Goal: Task Accomplishment & Management: Manage account settings

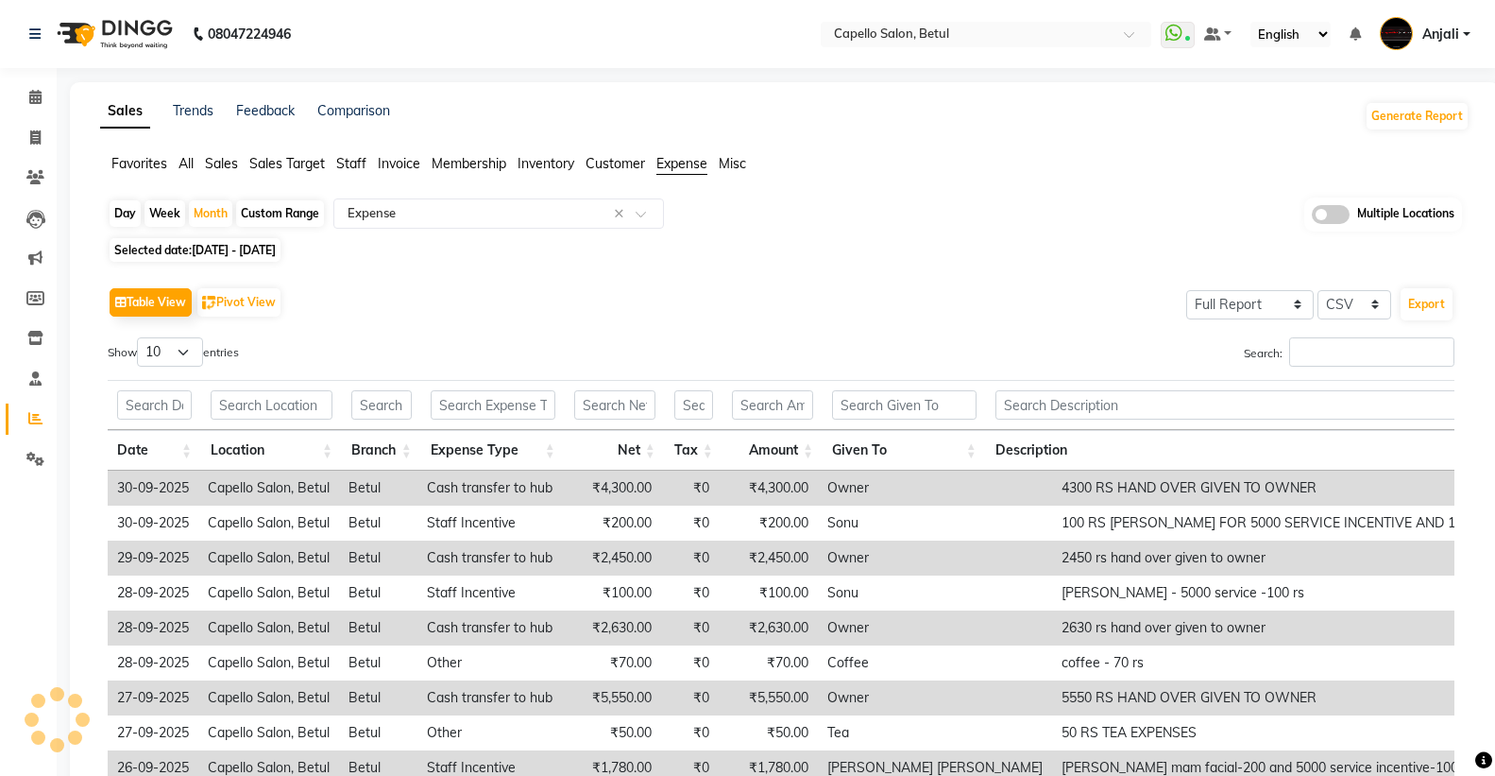
select select "full_report"
select select "csv"
click at [899, 35] on input "text" at bounding box center [967, 35] width 274 height 19
type input "fri"
click at [863, 56] on span "Capello Salon, [GEOGRAPHIC_DATA]" at bounding box center [939, 63] width 217 height 15
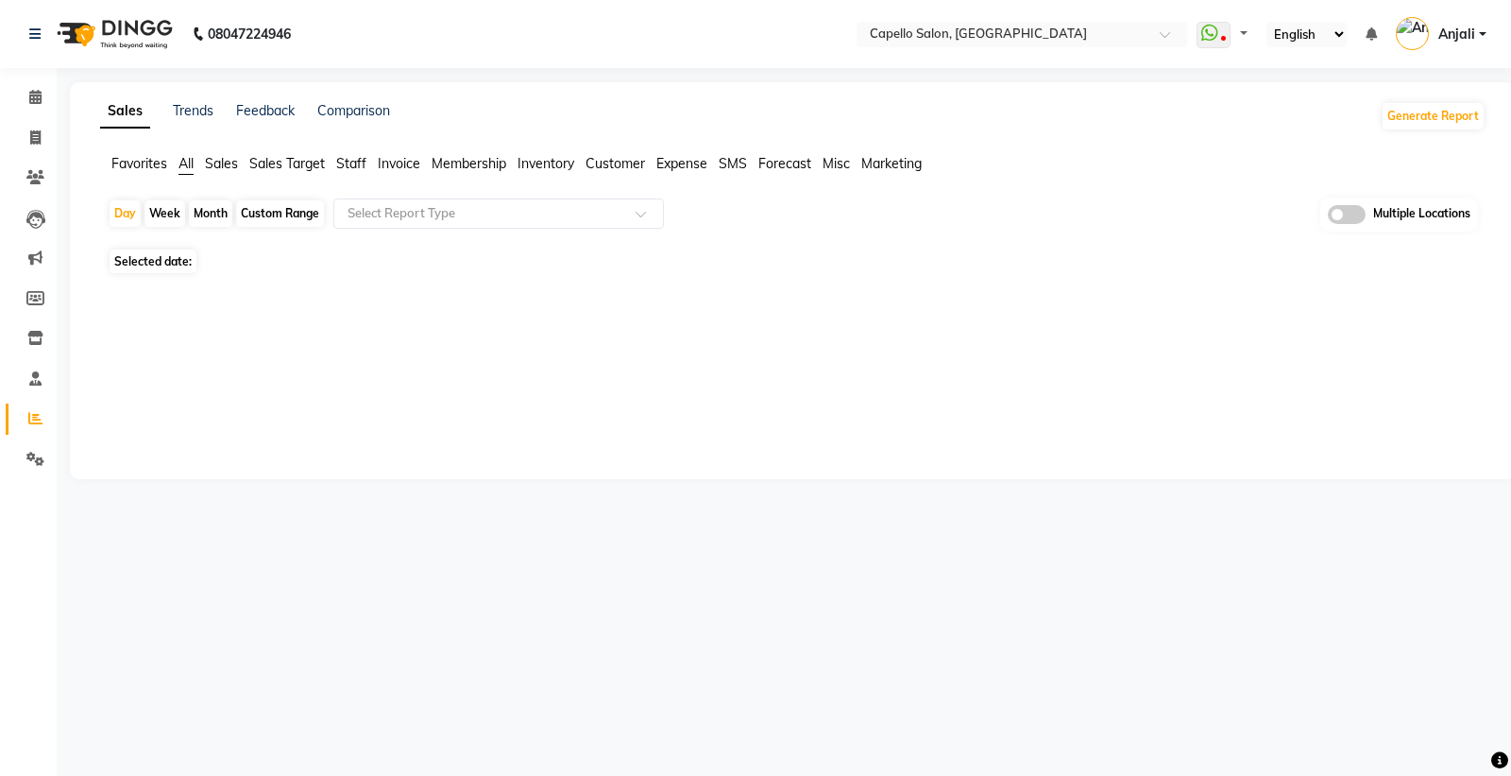
click at [29, 422] on icon at bounding box center [35, 418] width 14 height 14
click at [341, 166] on span "Staff" at bounding box center [351, 163] width 30 height 17
click at [366, 211] on input "text" at bounding box center [480, 213] width 272 height 19
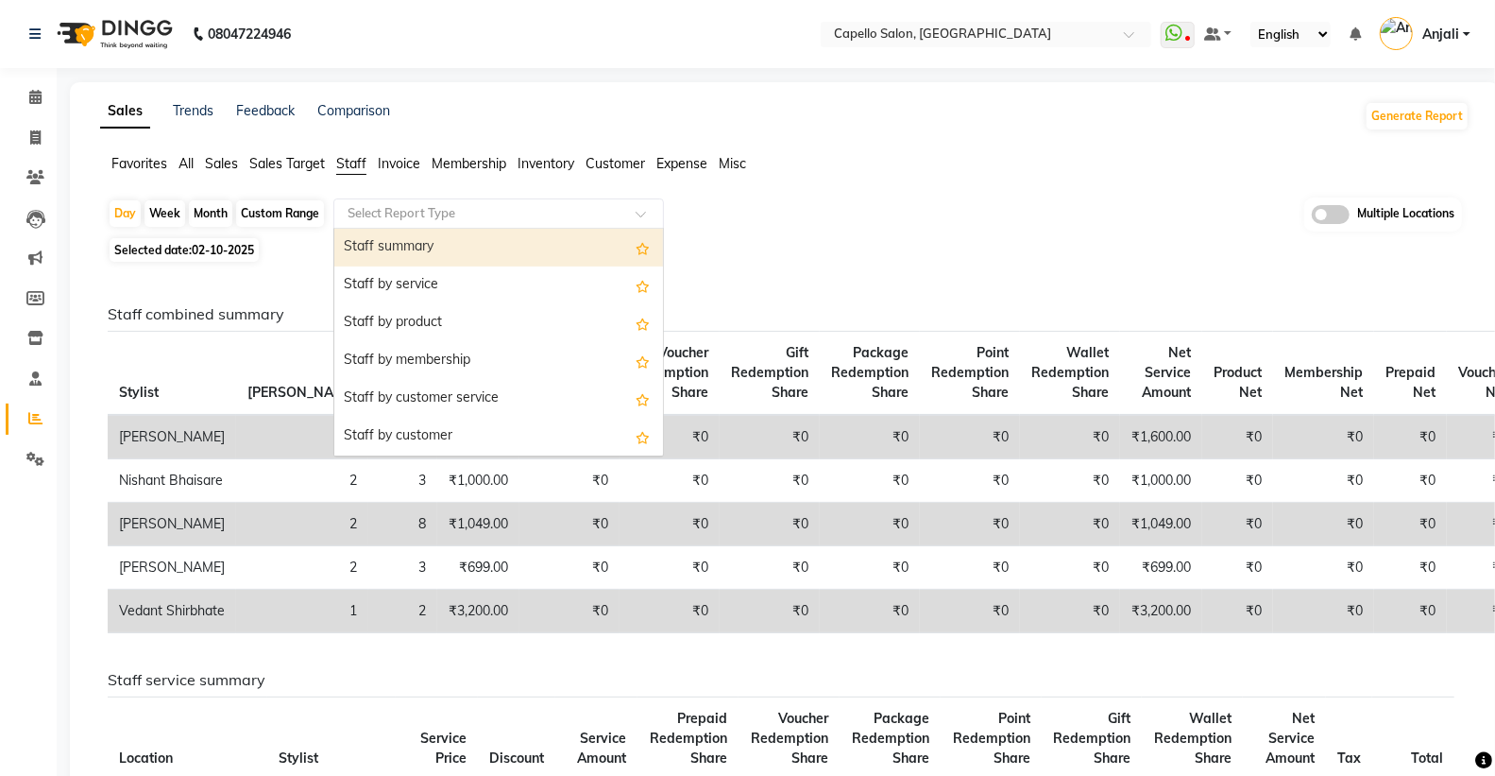
click at [381, 242] on div "Staff summary" at bounding box center [498, 248] width 329 height 38
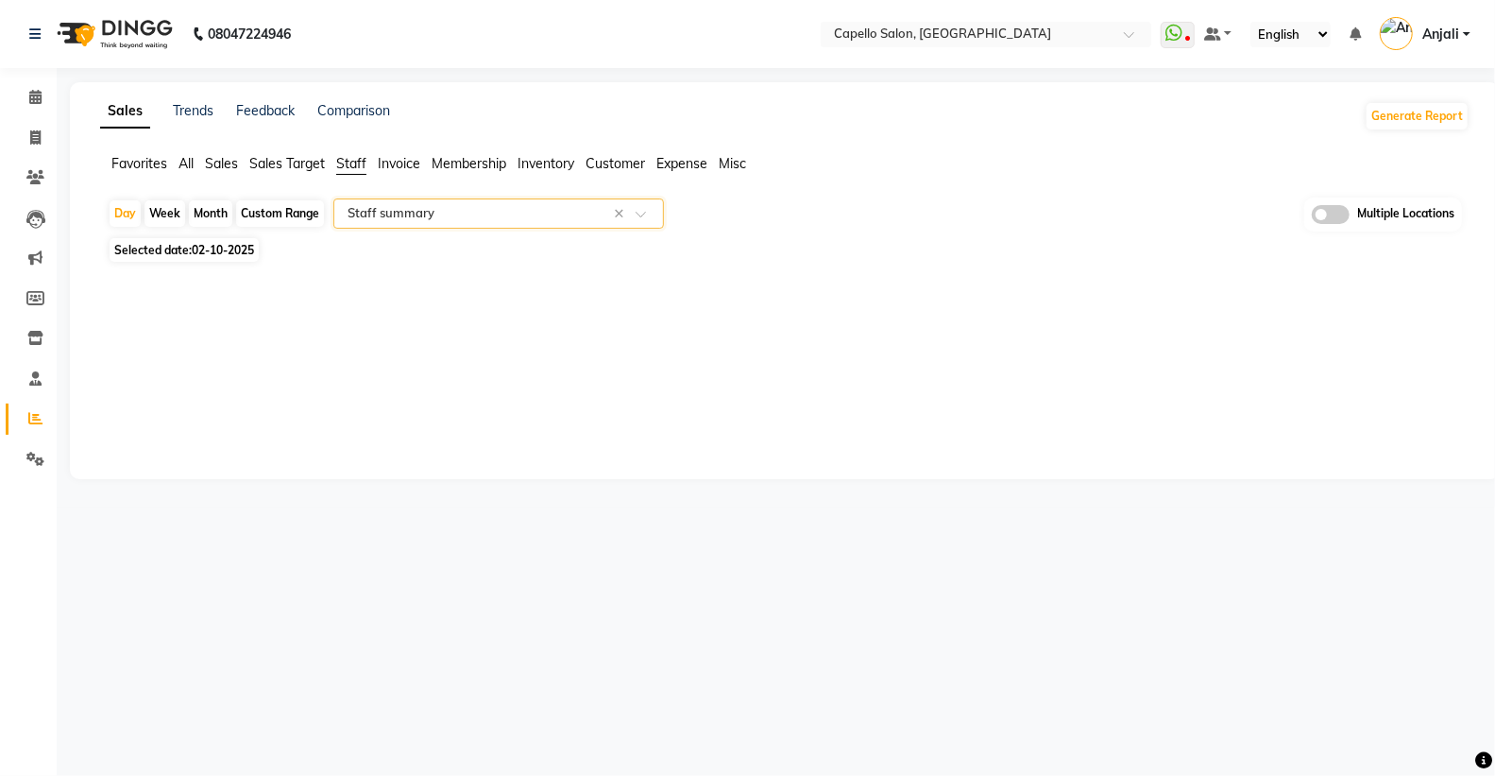
click at [203, 213] on div "Month" at bounding box center [210, 213] width 43 height 26
select select "10"
select select "2025"
select select "full_report"
select select "csv"
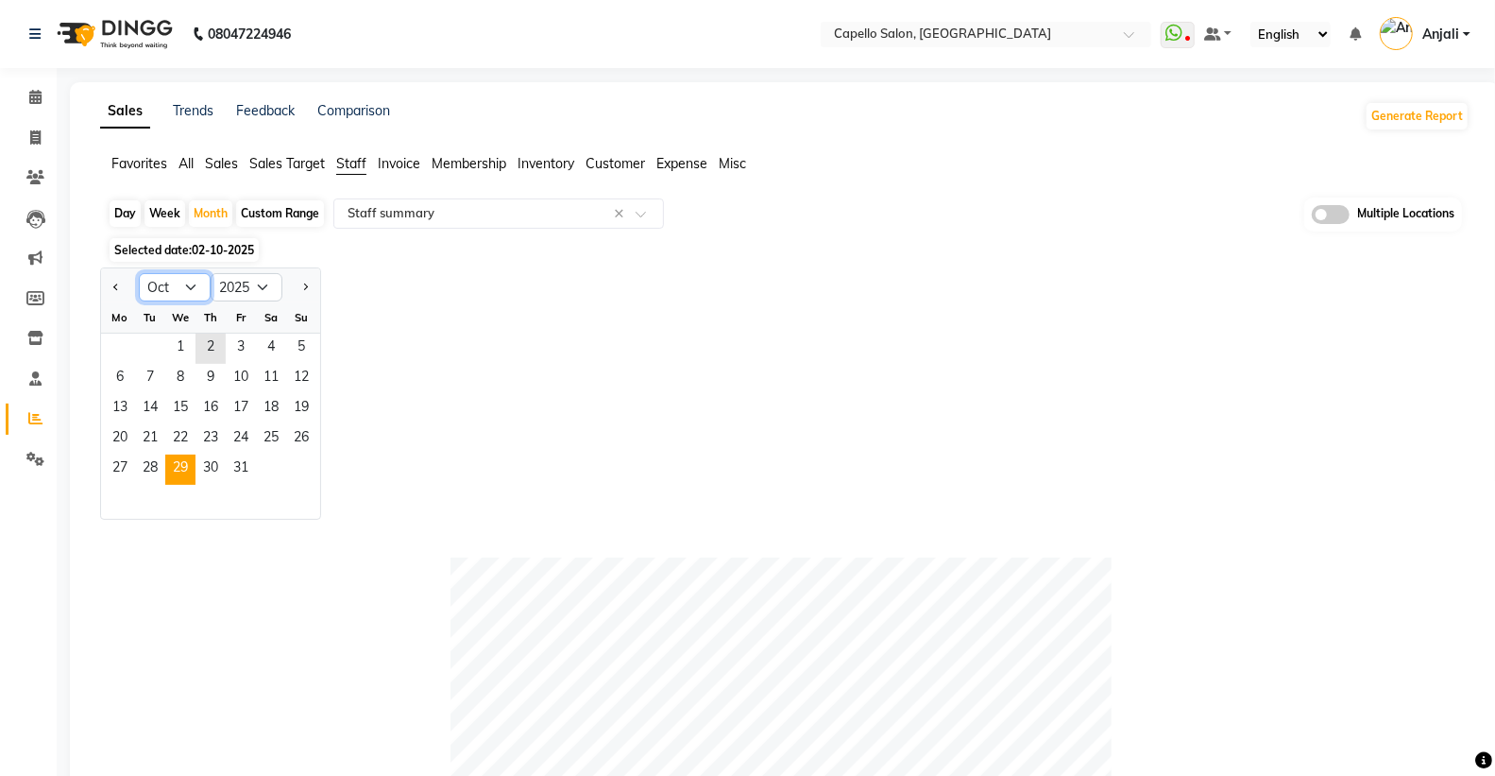
click at [184, 284] on select "Jan Feb Mar Apr May Jun [DATE] Aug Sep Oct Nov Dec" at bounding box center [175, 287] width 72 height 28
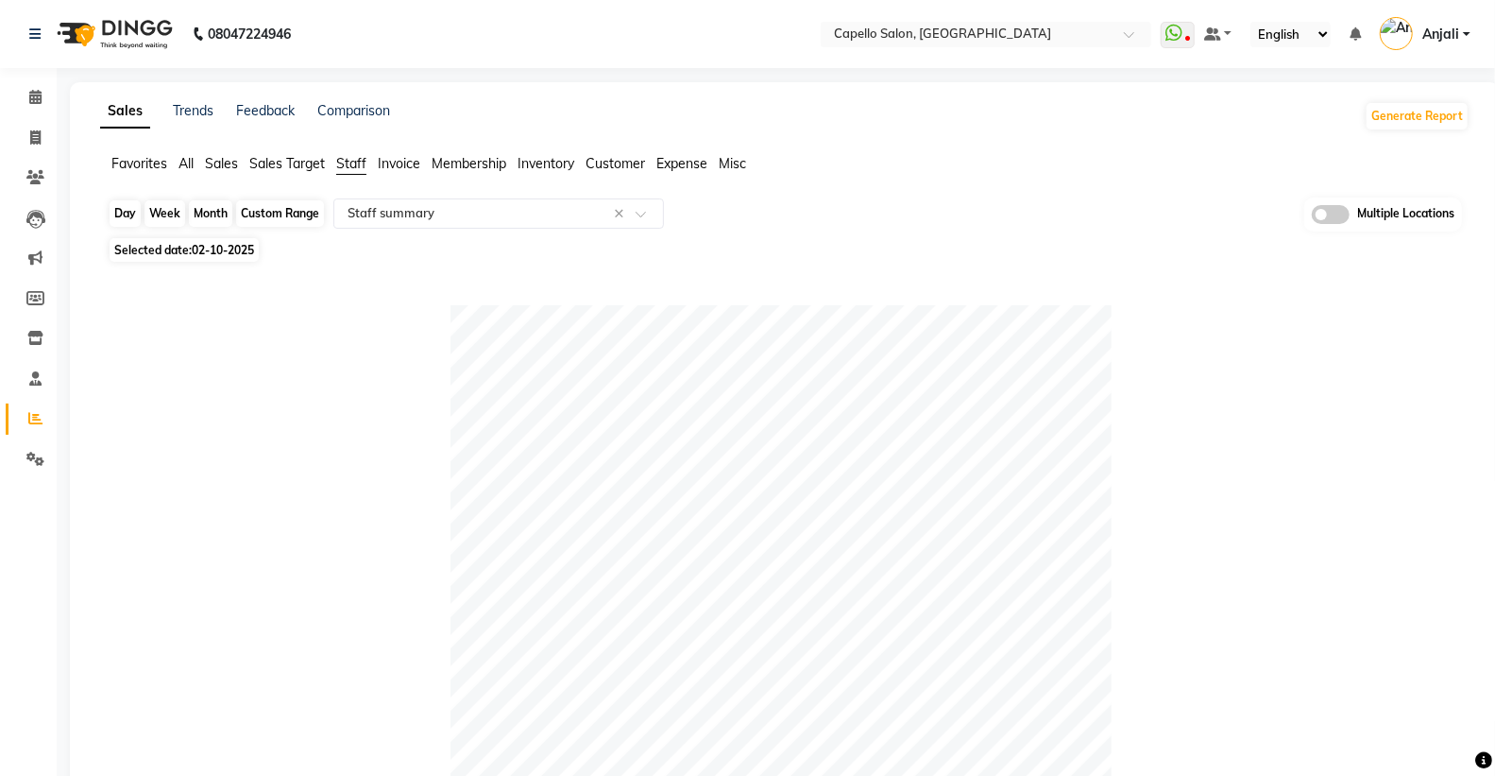
click at [209, 219] on div "Month" at bounding box center [210, 213] width 43 height 26
select select "10"
select select "2025"
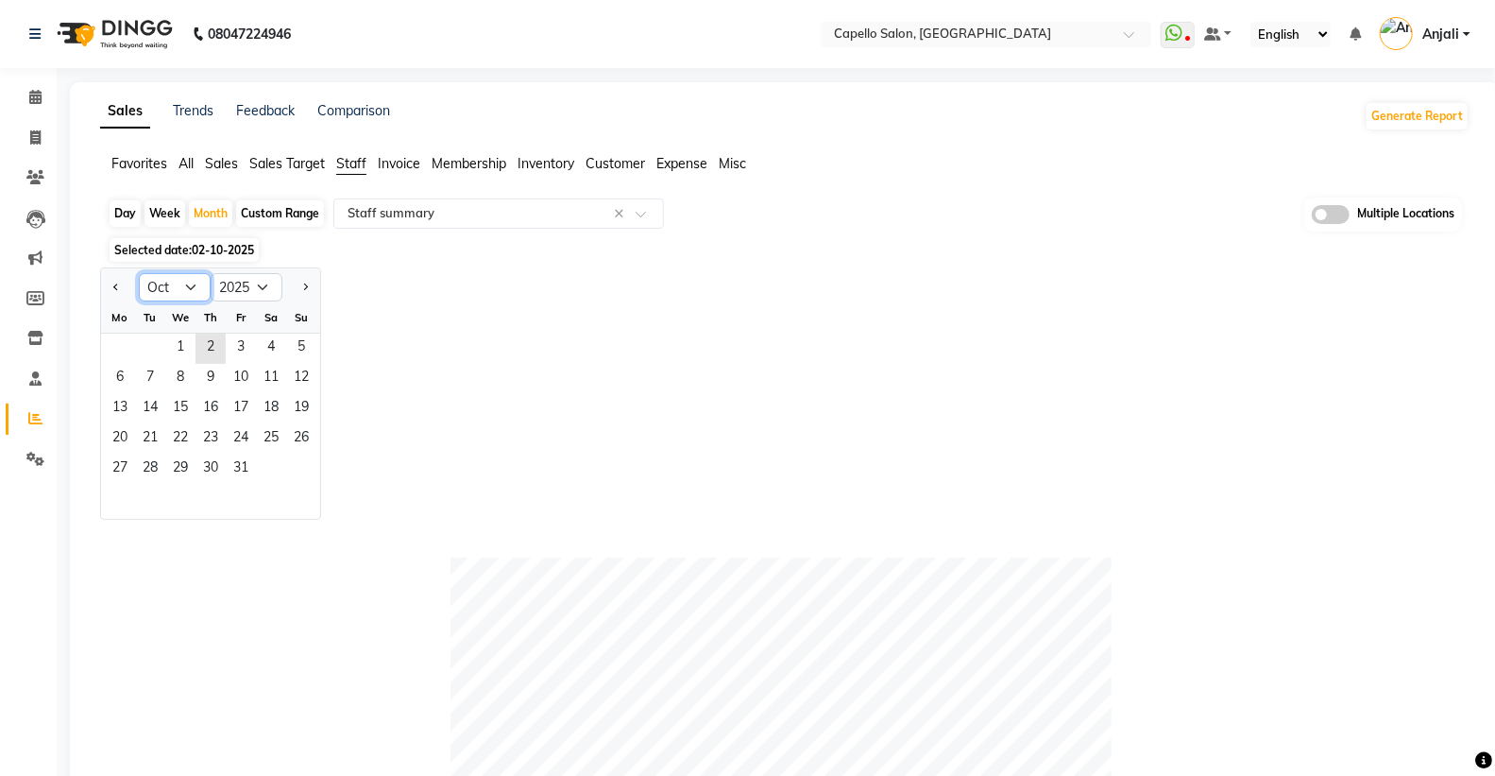
click at [157, 293] on select "Jan Feb Mar Apr May Jun [DATE] Aug Sep Oct Nov Dec" at bounding box center [175, 287] width 72 height 28
select select "9"
click at [139, 273] on select "Jan Feb Mar Apr May Jun [DATE] Aug Sep Oct Nov Dec" at bounding box center [175, 287] width 72 height 28
click at [123, 348] on span "1" at bounding box center [120, 348] width 30 height 30
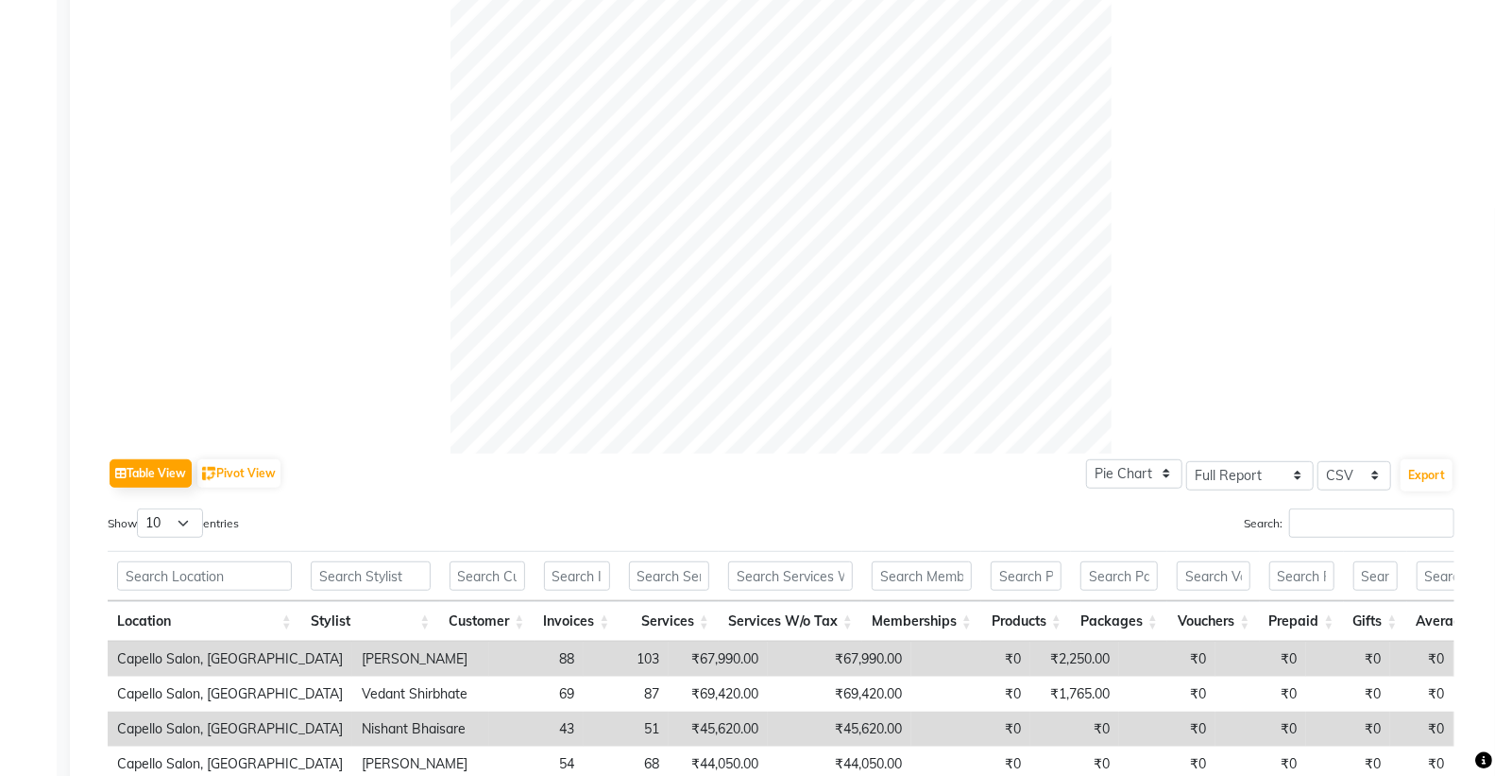
scroll to position [629, 0]
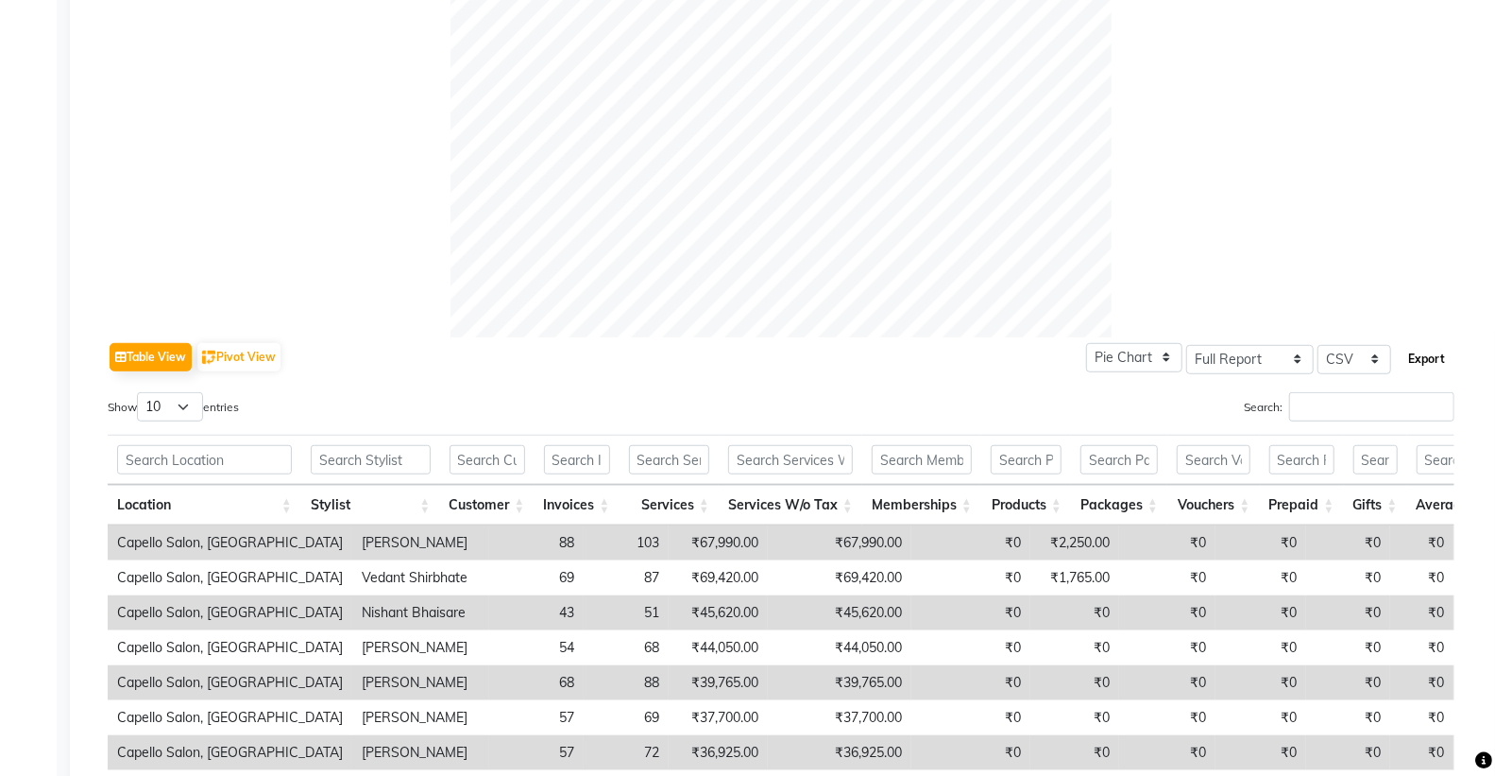
click at [1424, 357] on button "Export" at bounding box center [1427, 359] width 52 height 32
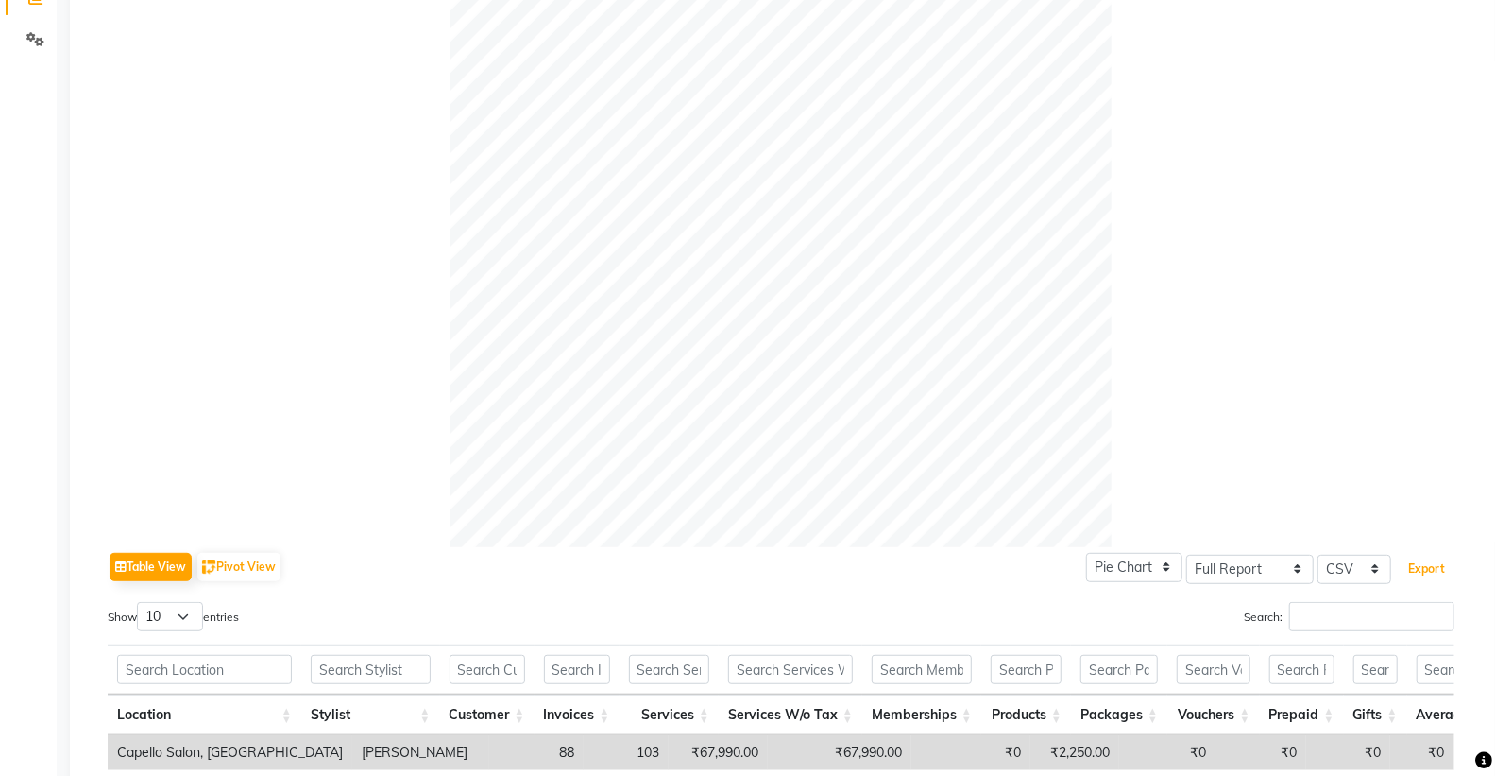
scroll to position [0, 0]
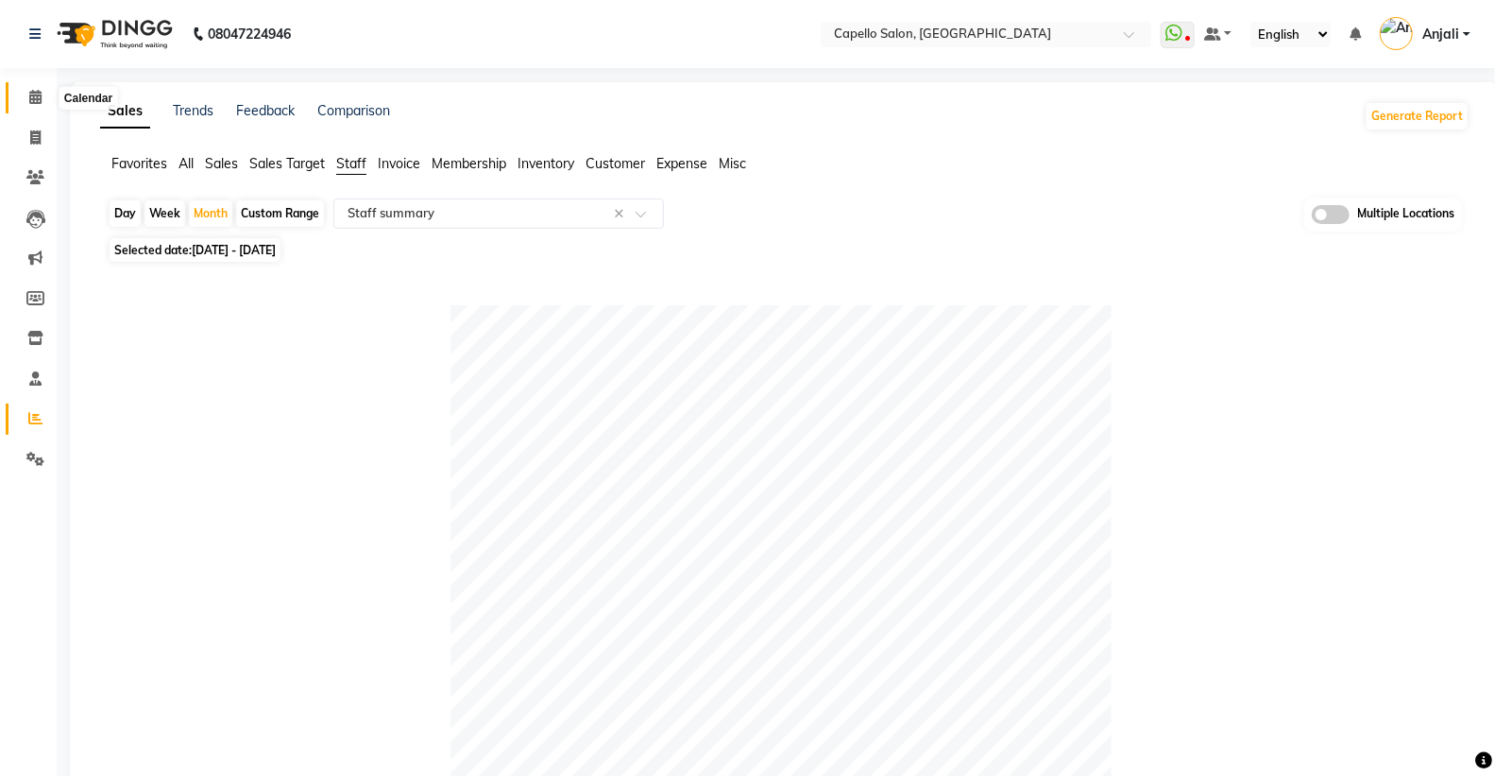
click at [32, 94] on icon at bounding box center [35, 97] width 12 height 14
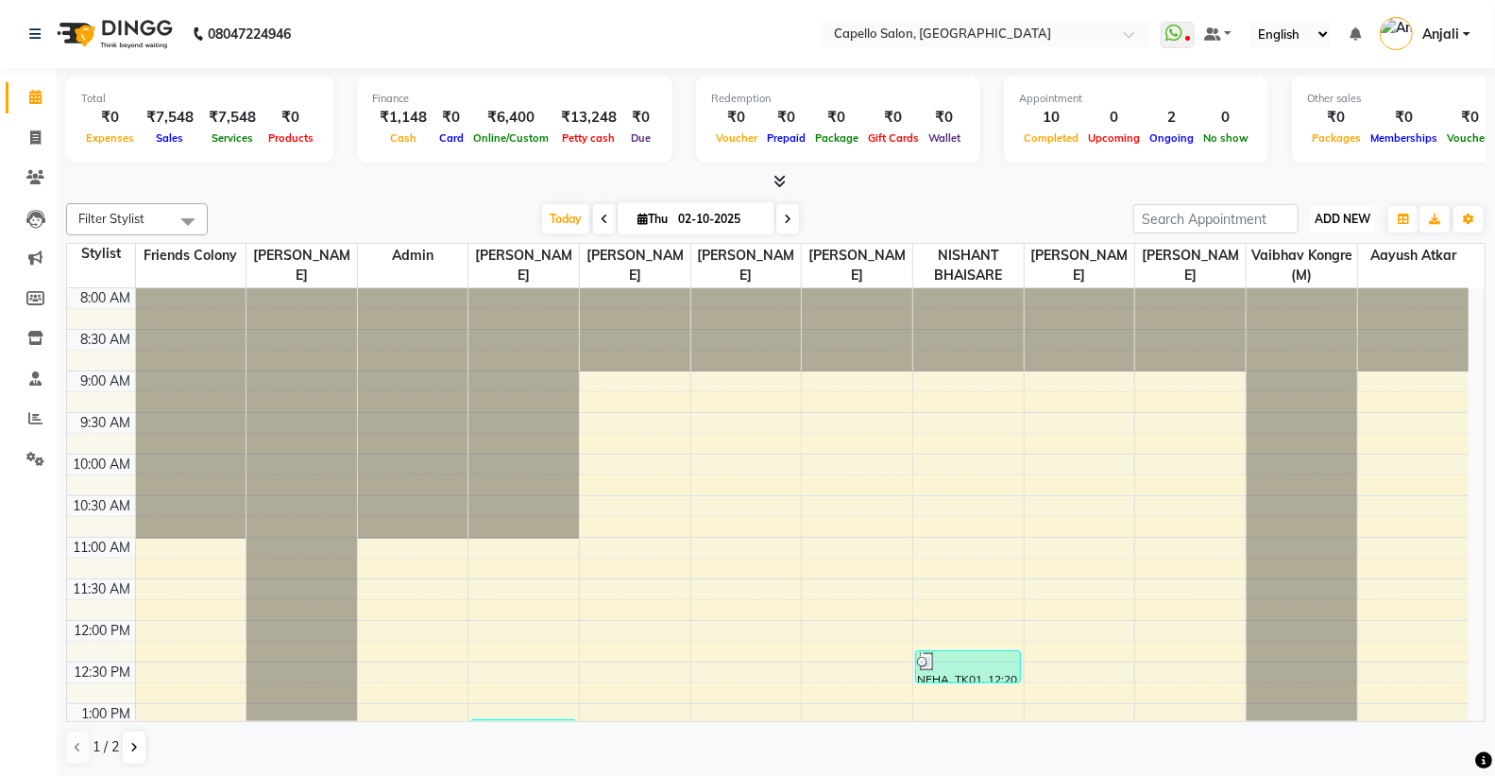
click at [1326, 221] on span "ADD NEW" at bounding box center [1343, 219] width 56 height 14
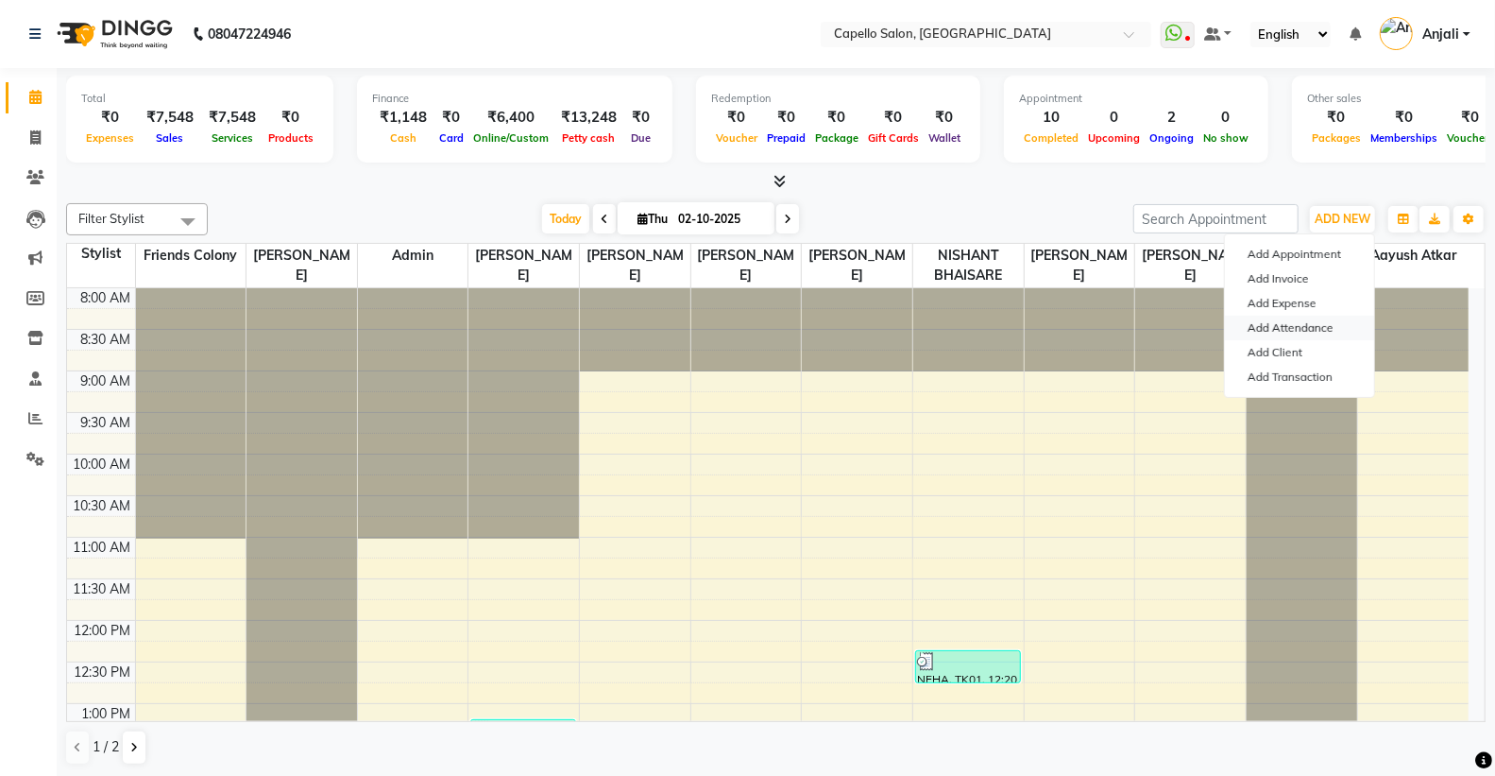
click at [1305, 326] on link "Add Attendance" at bounding box center [1299, 328] width 149 height 25
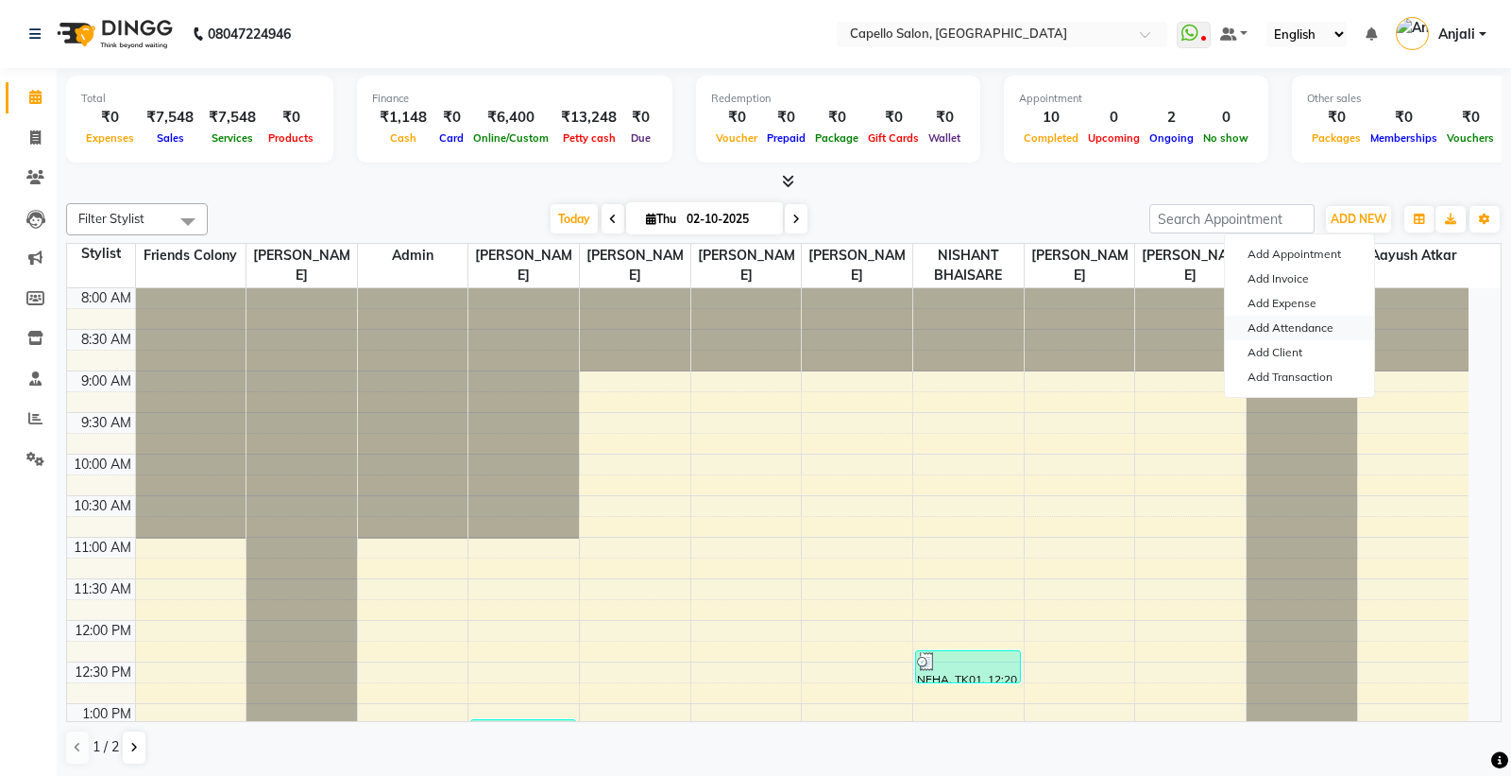
select select "W"
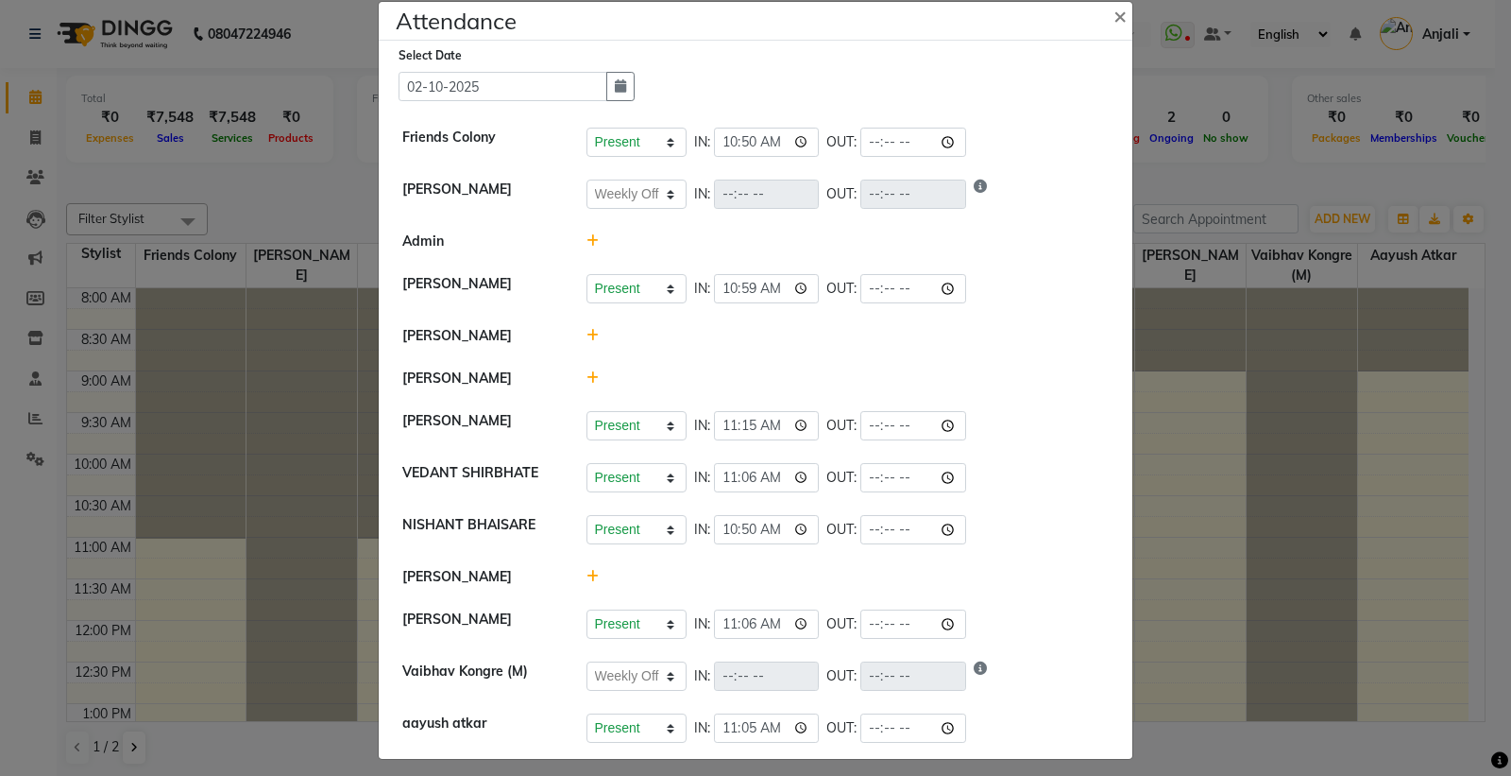
scroll to position [48, 0]
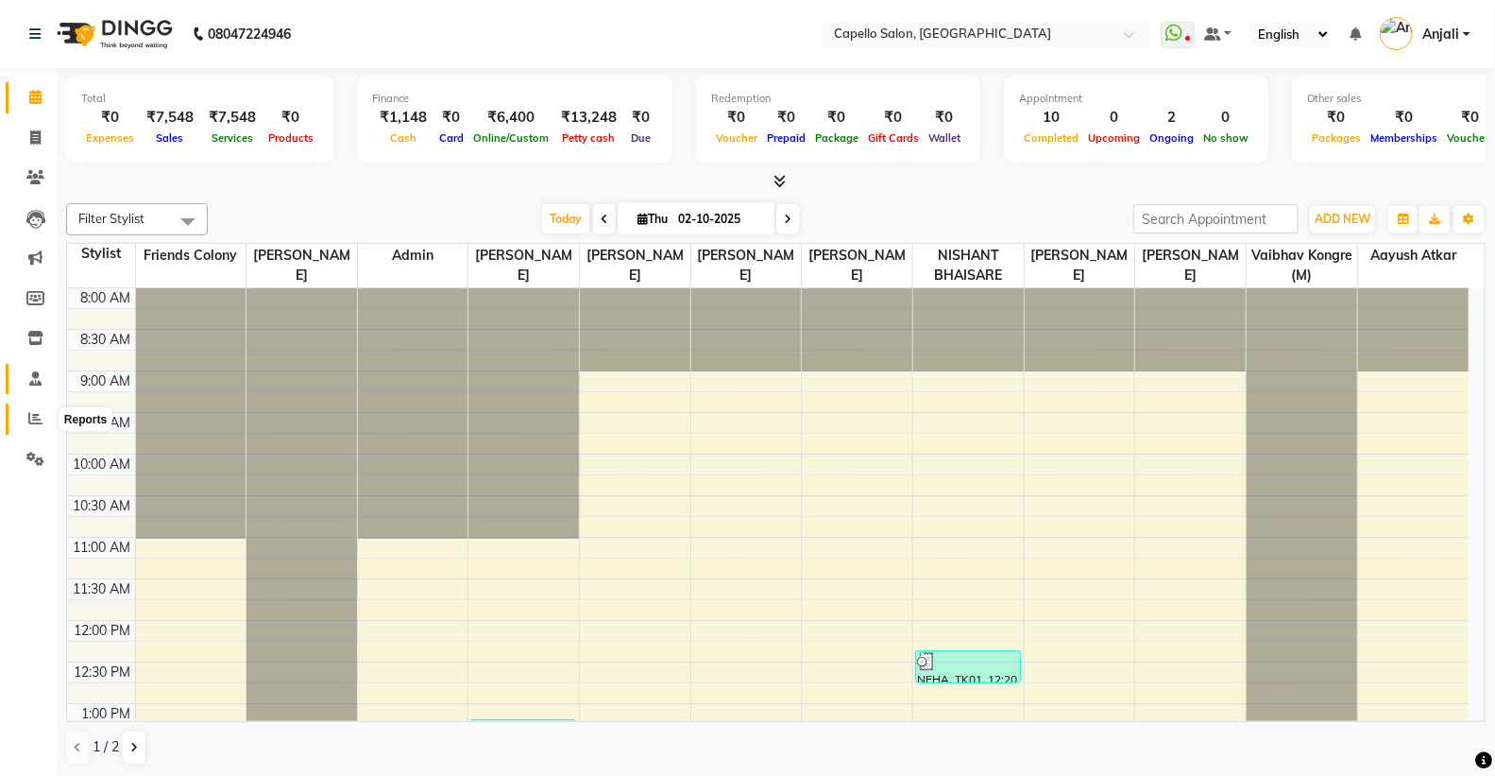
drag, startPoint x: 35, startPoint y: 409, endPoint x: 44, endPoint y: 368, distance: 41.7
click at [34, 409] on span at bounding box center [35, 419] width 33 height 22
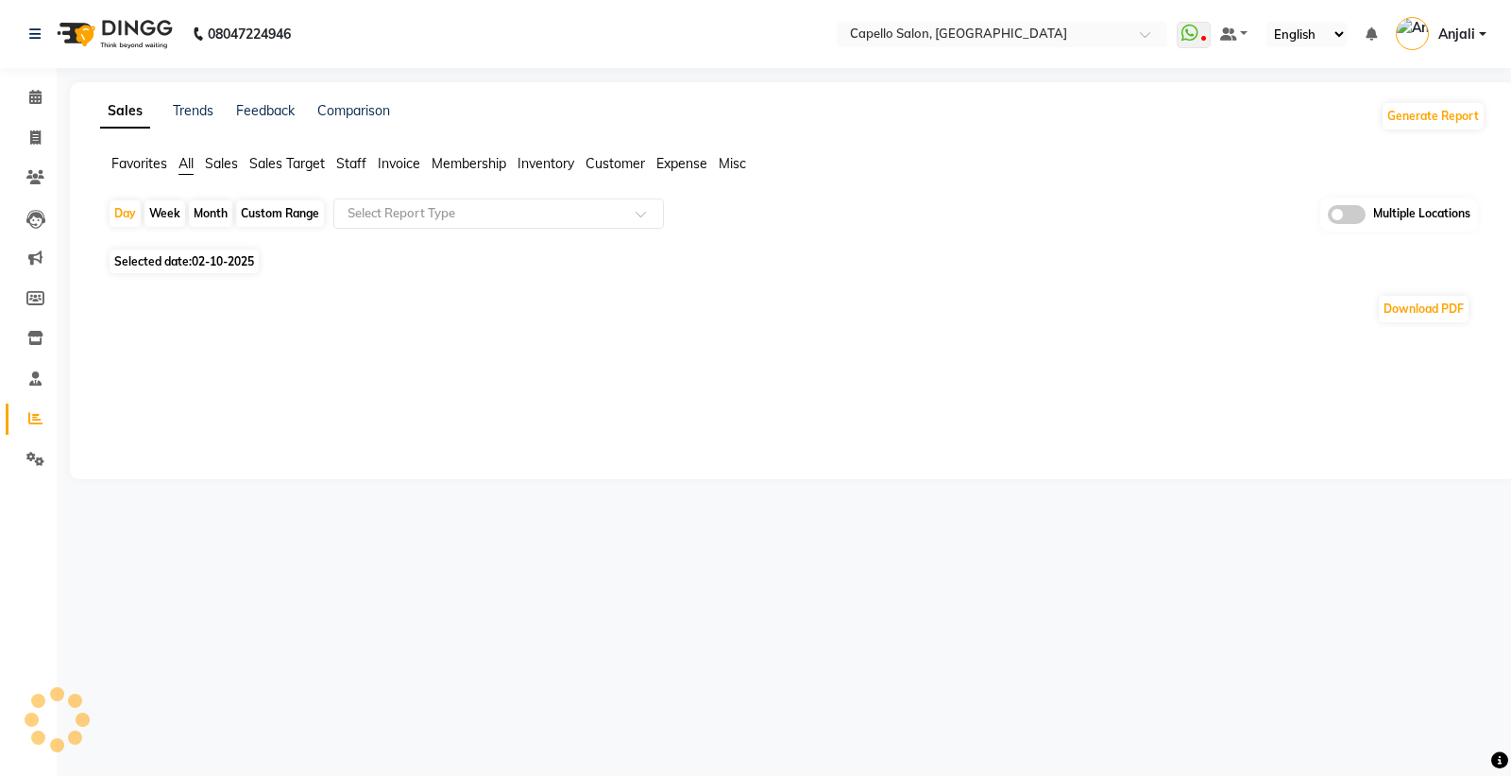
click at [346, 162] on span "Staff" at bounding box center [351, 163] width 30 height 17
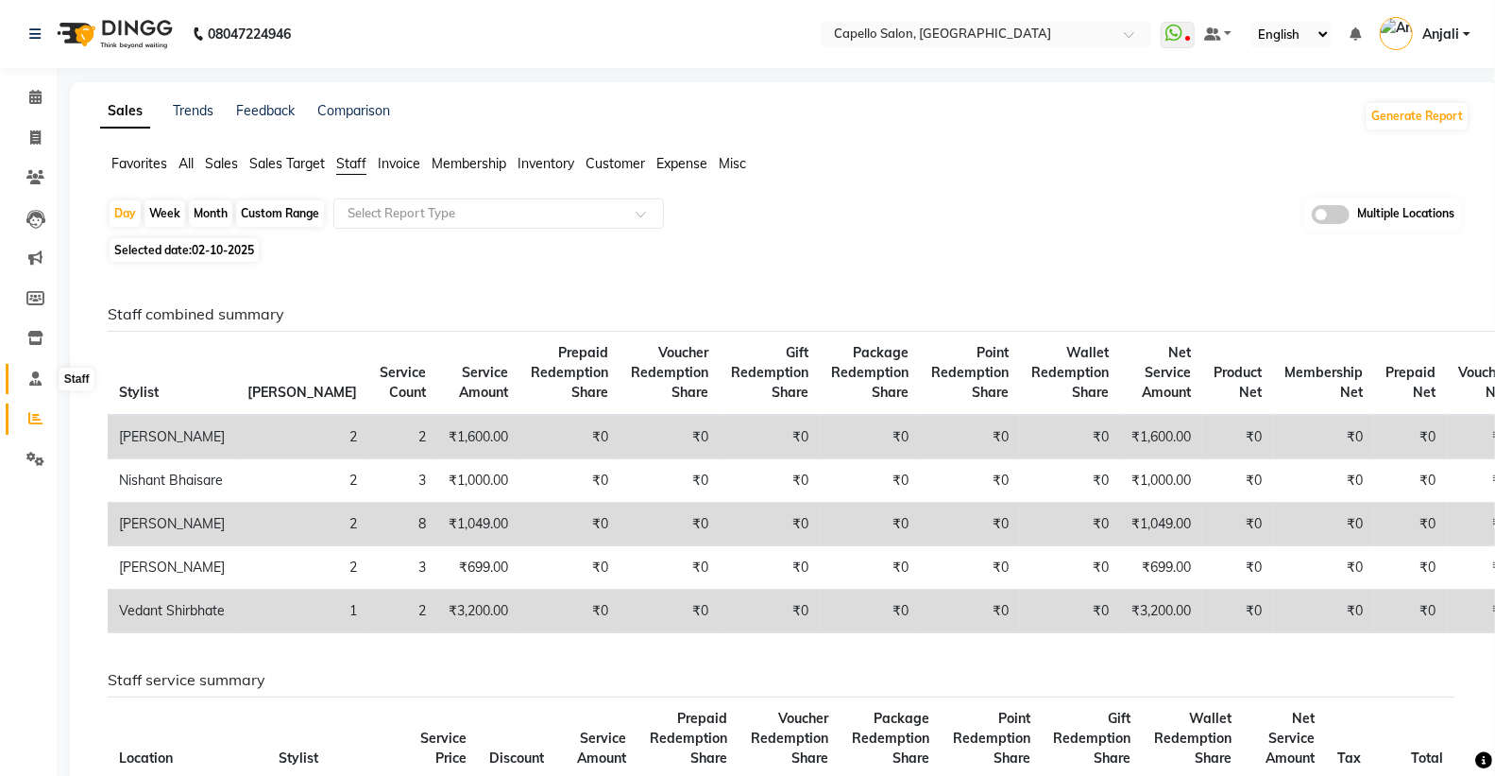
click at [20, 388] on span at bounding box center [35, 379] width 33 height 22
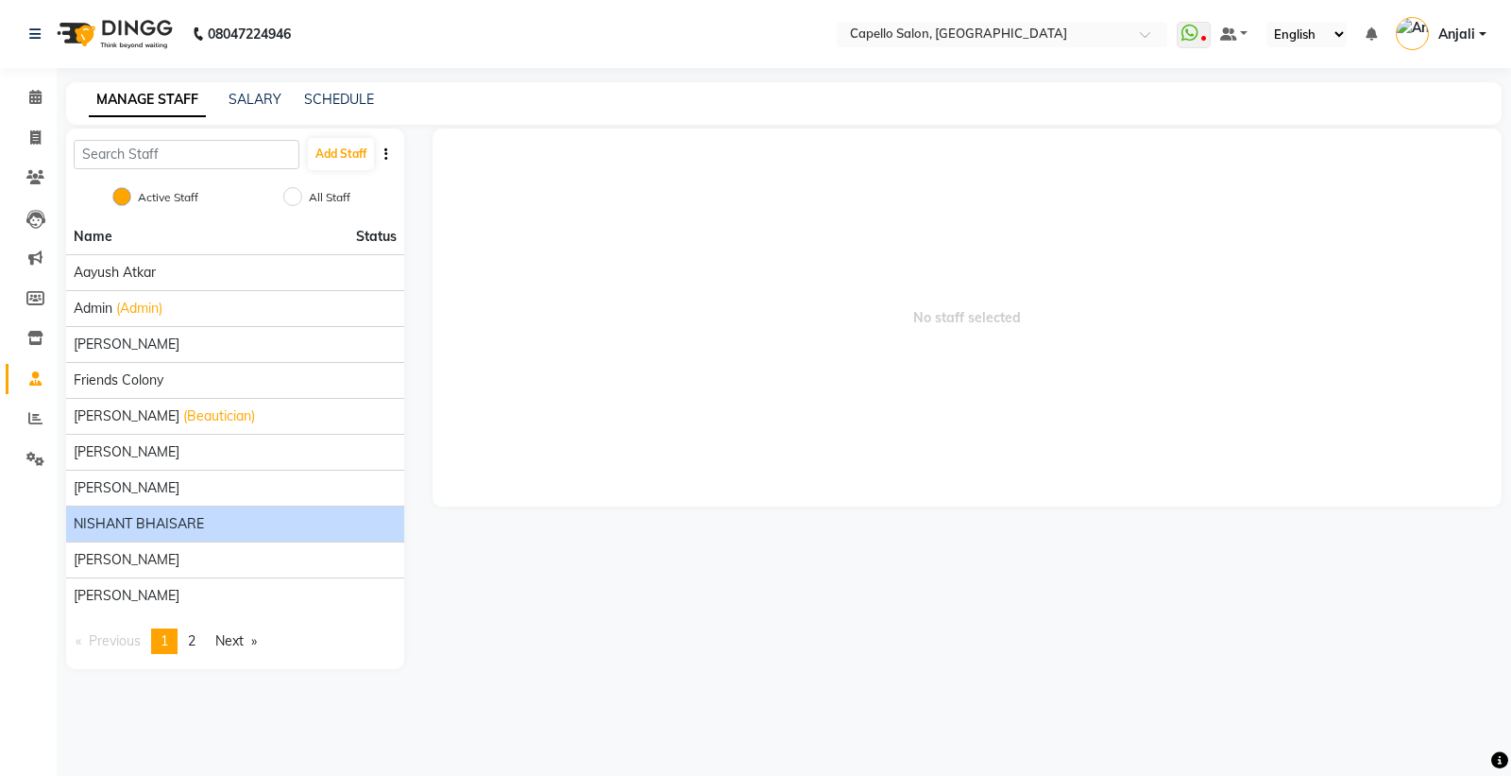
click at [137, 526] on span "NISHANT BHAISARE" at bounding box center [139, 524] width 130 height 20
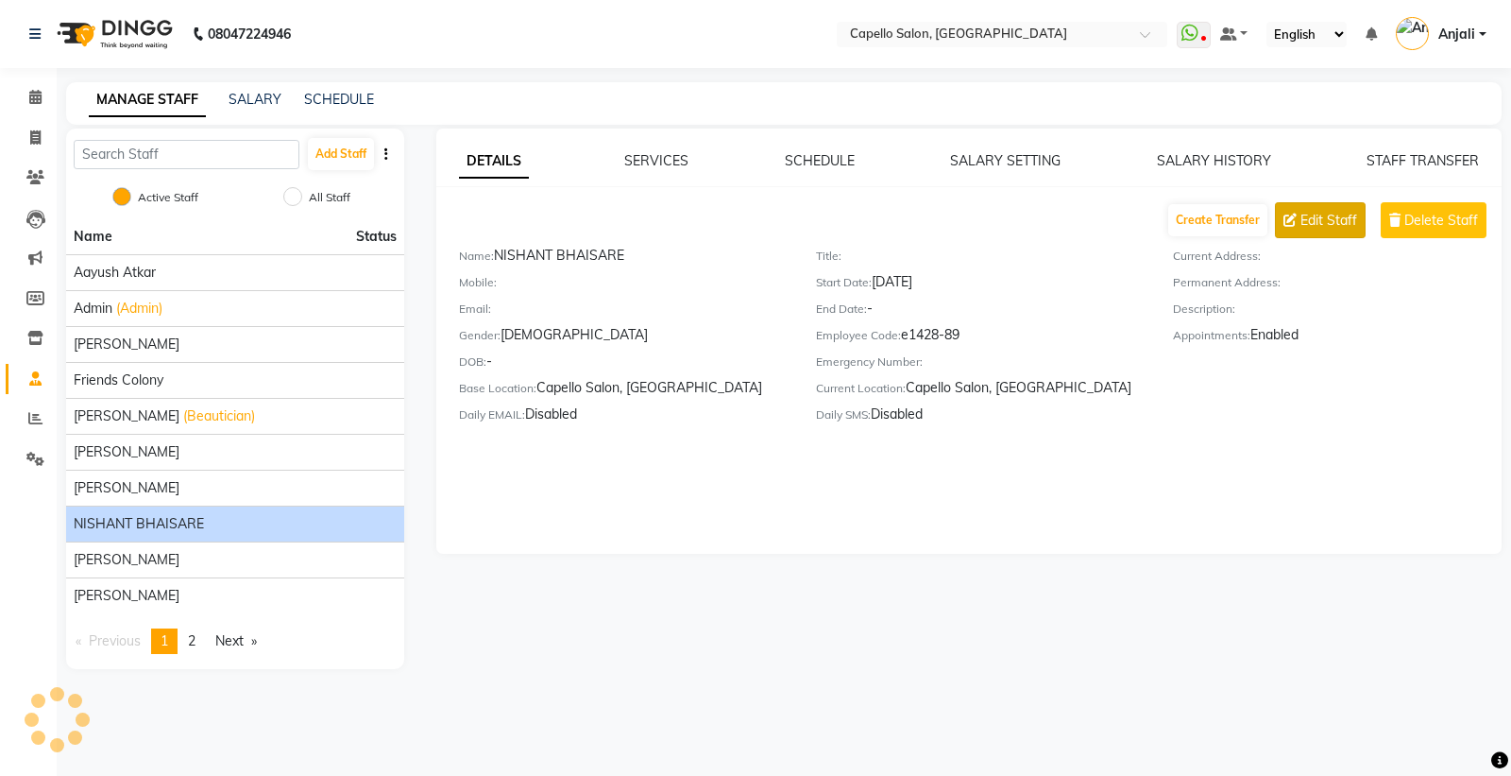
drag, startPoint x: 1309, startPoint y: 185, endPoint x: 1309, endPoint y: 206, distance: 20.8
click at [1309, 191] on div "DETAILS SERVICES SCHEDULE SALARY SETTING SALARY HISTORY STAFF TRANSFER Create T…" at bounding box center [969, 294] width 1067 height 287
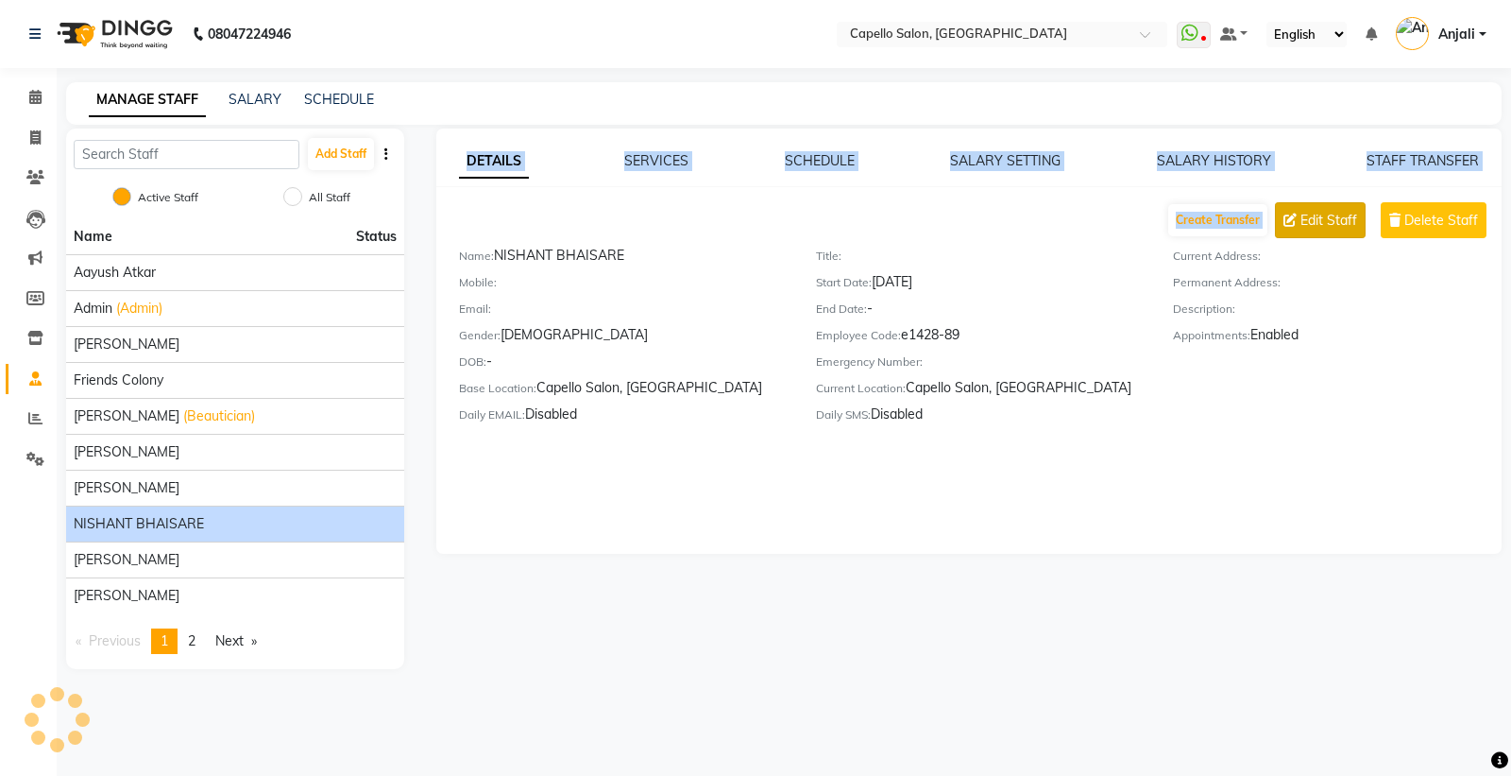
click at [1309, 206] on button "Edit Staff" at bounding box center [1320, 220] width 91 height 36
select select "[DEMOGRAPHIC_DATA]"
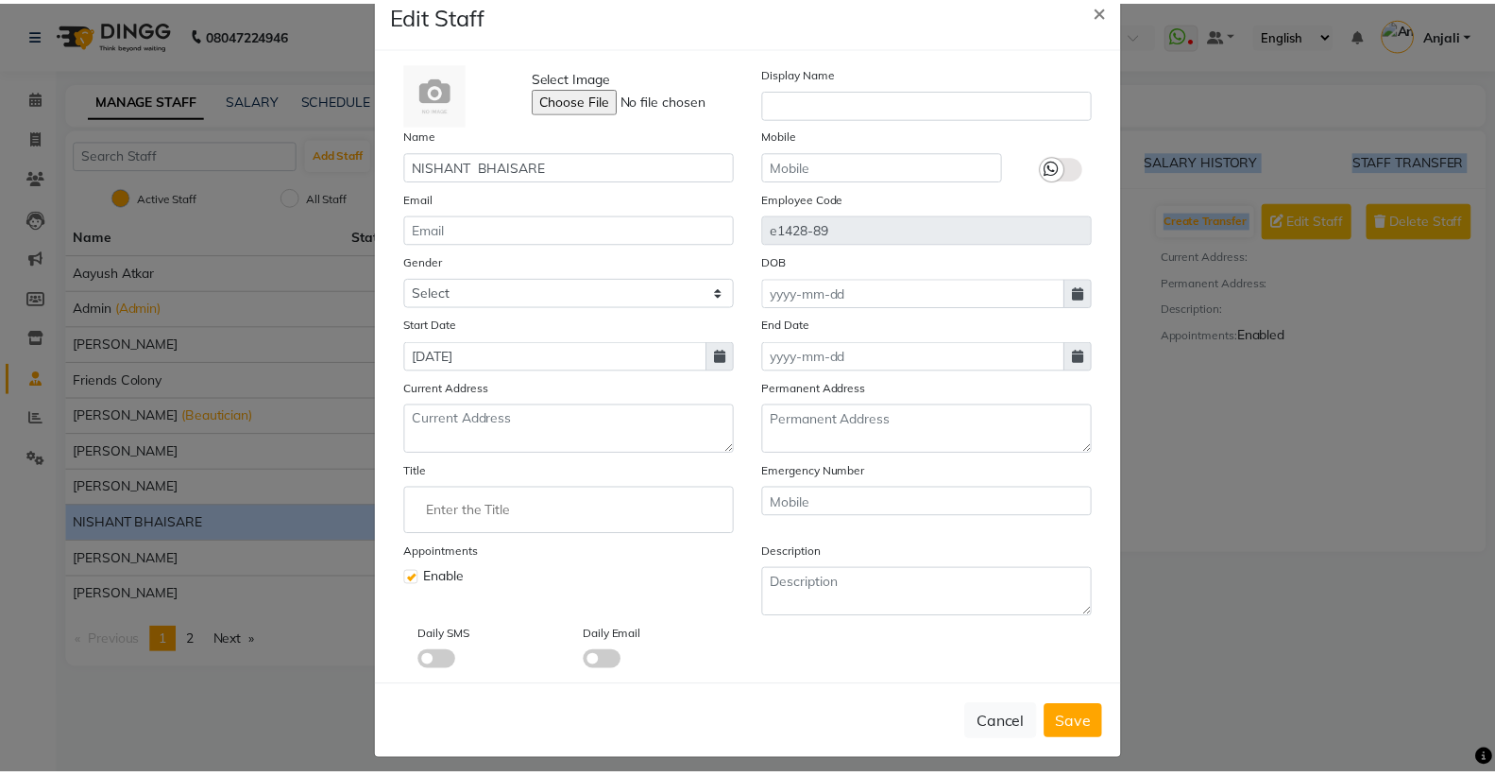
scroll to position [60, 0]
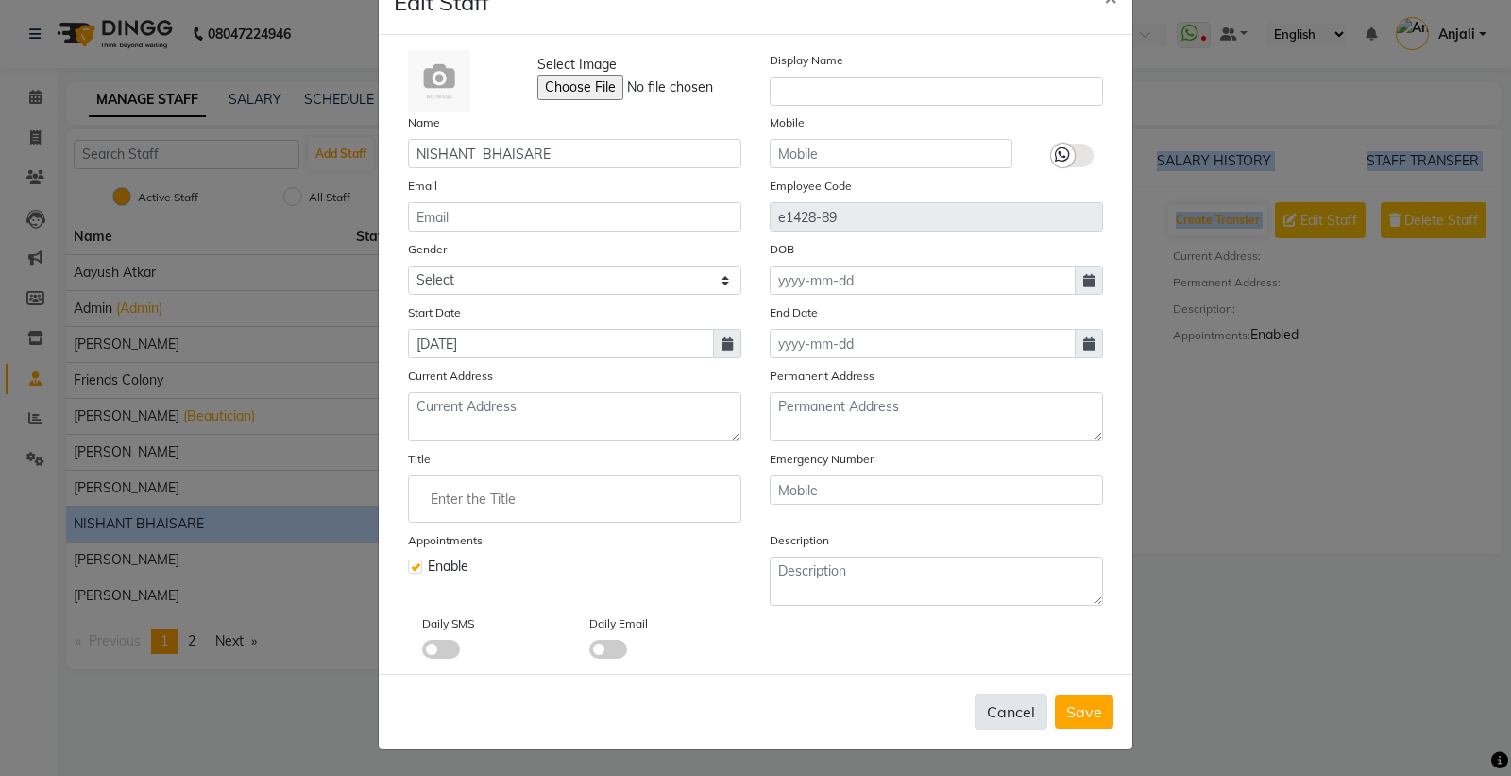
click at [997, 707] on button "Cancel" at bounding box center [1011, 711] width 73 height 36
select select
checkbox input "false"
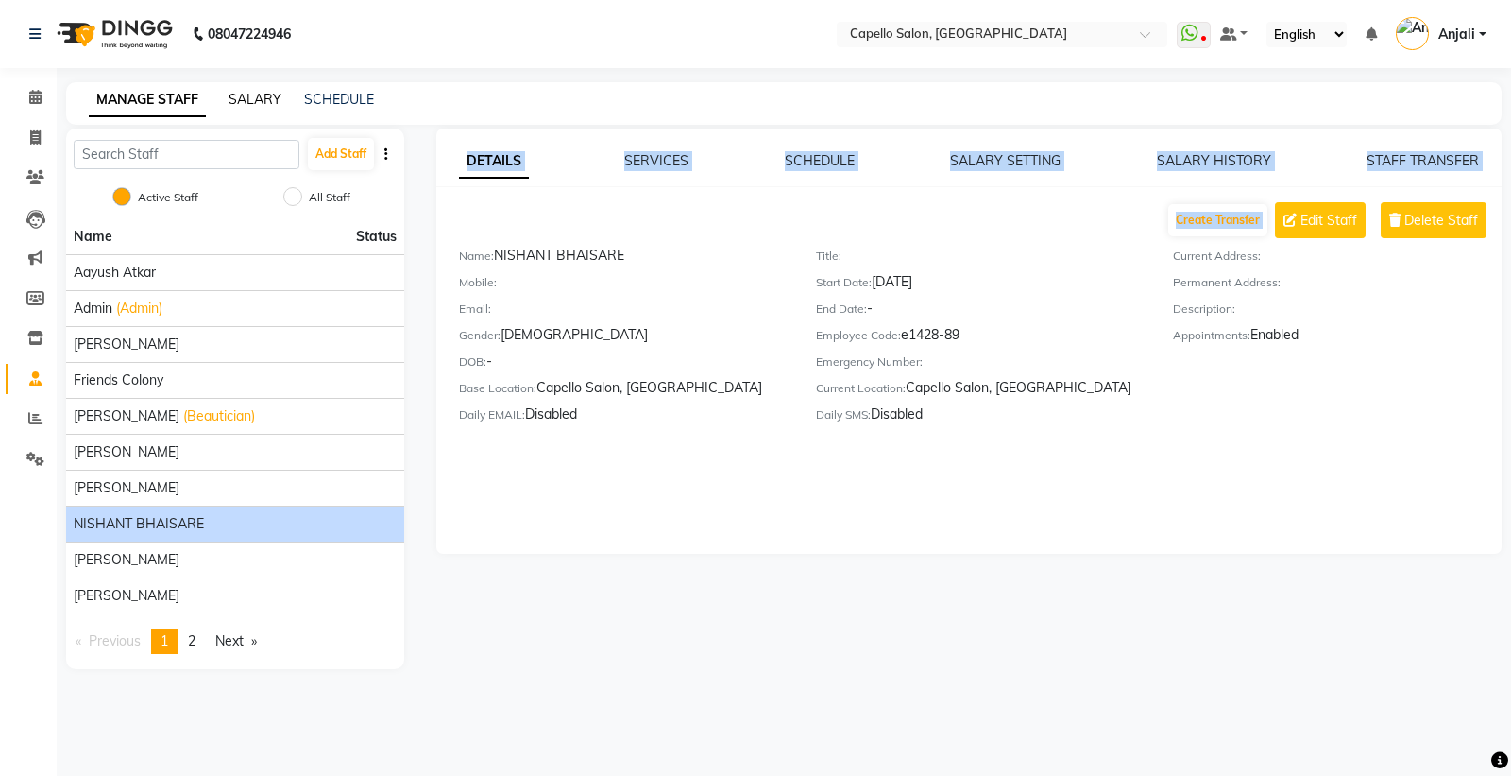
click at [253, 101] on link "SALARY" at bounding box center [255, 99] width 53 height 17
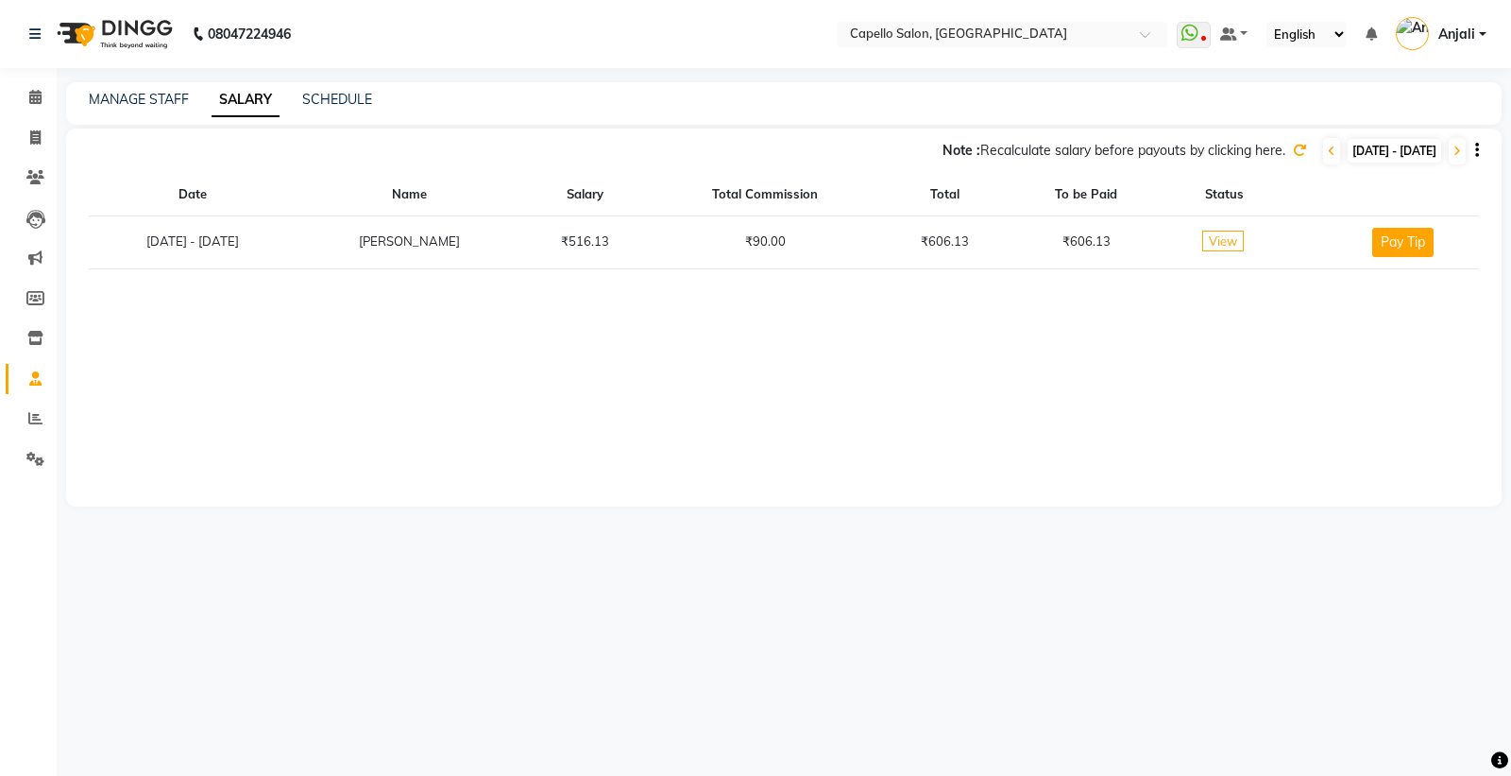
click at [1348, 142] on span "[DATE] - [DATE]" at bounding box center [1395, 151] width 94 height 24
select select "10"
select select "2025"
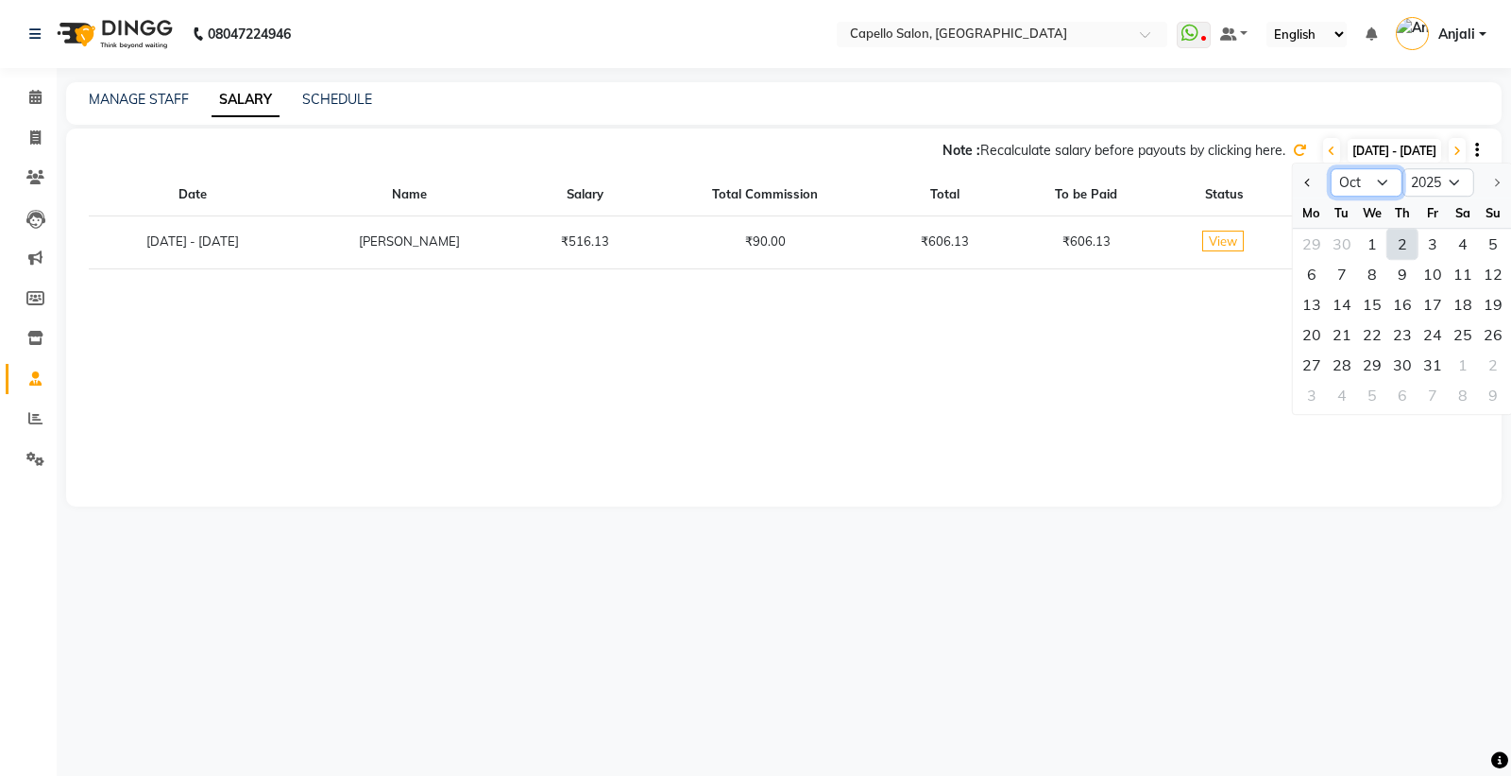
click at [1381, 187] on select "Jan Feb Mar Apr May Jun [DATE] Aug Sep Oct" at bounding box center [1367, 182] width 72 height 28
select select "9"
click at [1331, 168] on select "Jan Feb Mar Apr May Jun [DATE] Aug Sep Oct" at bounding box center [1367, 182] width 72 height 28
click at [1304, 243] on div "1" at bounding box center [1312, 244] width 30 height 30
type input "01-09-2025"
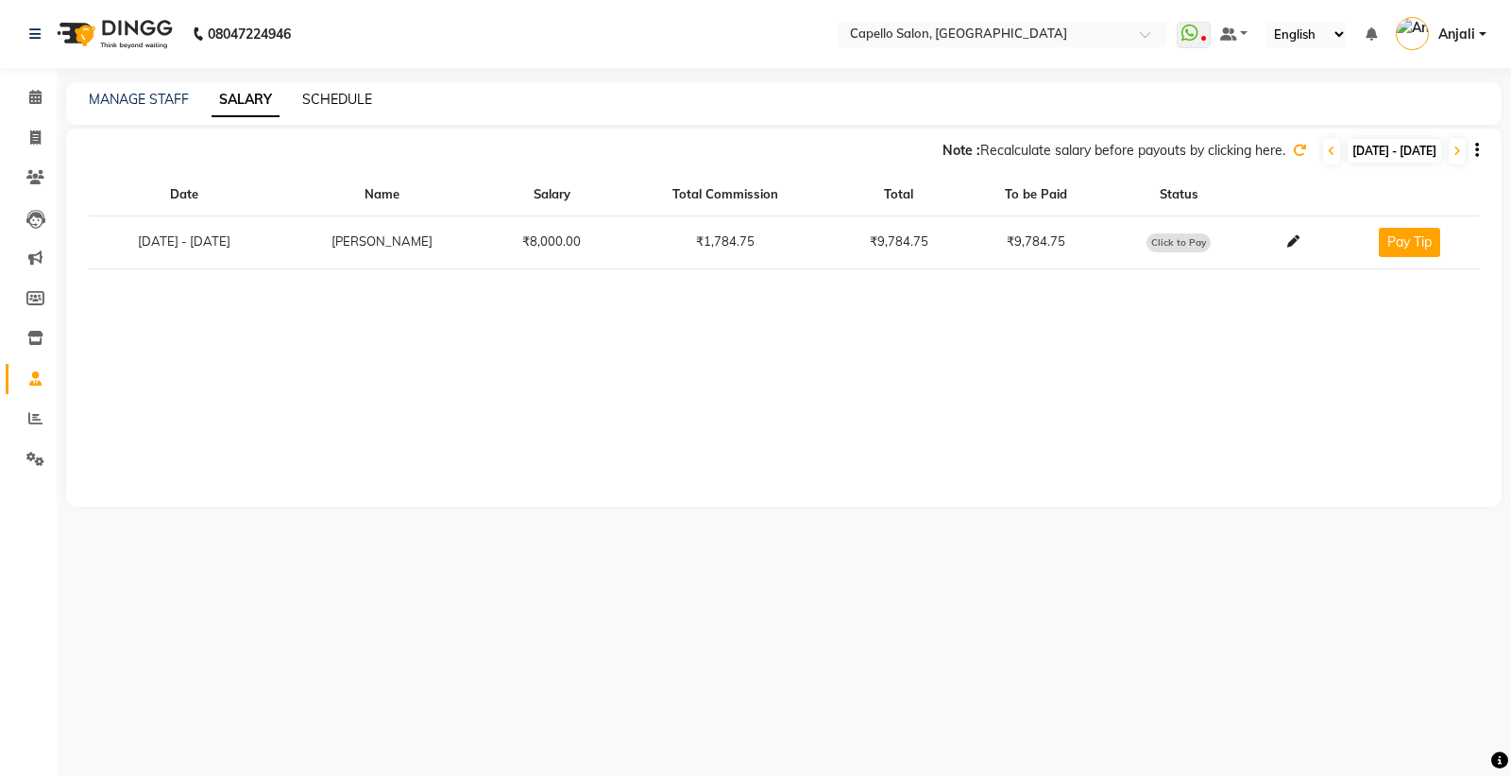
click at [345, 99] on link "SCHEDULE" at bounding box center [337, 99] width 70 height 17
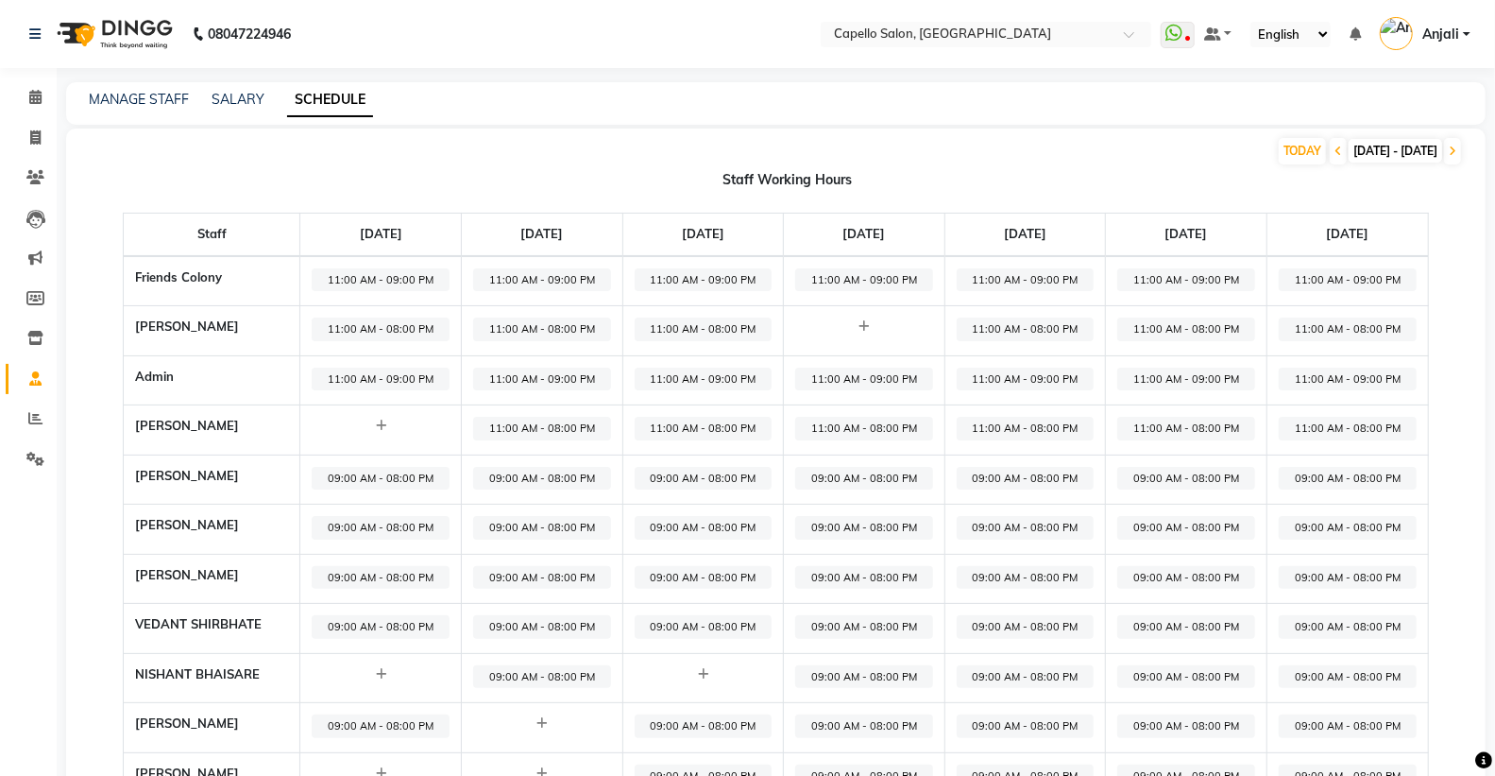
scroll to position [105, 0]
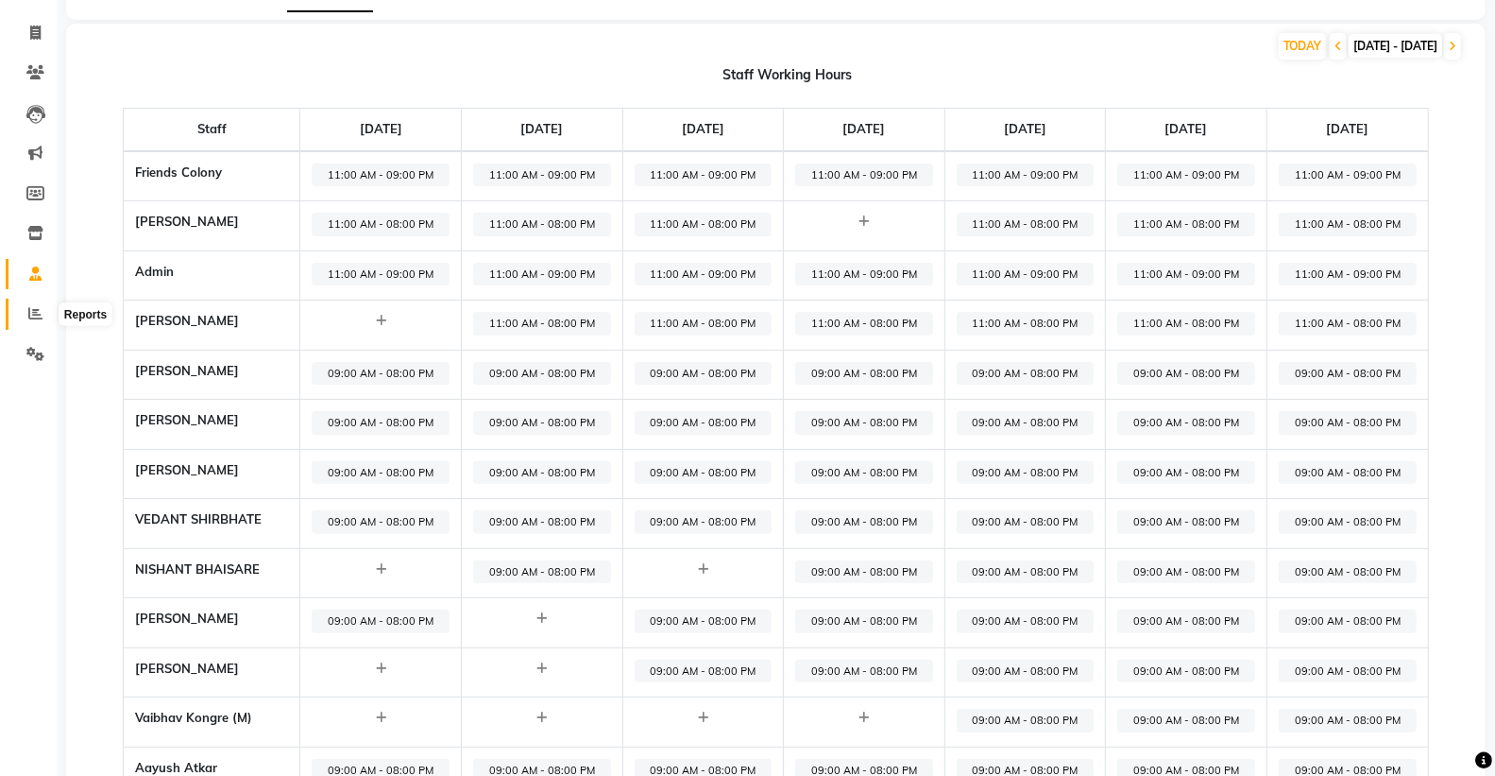
click at [30, 314] on icon at bounding box center [35, 313] width 14 height 14
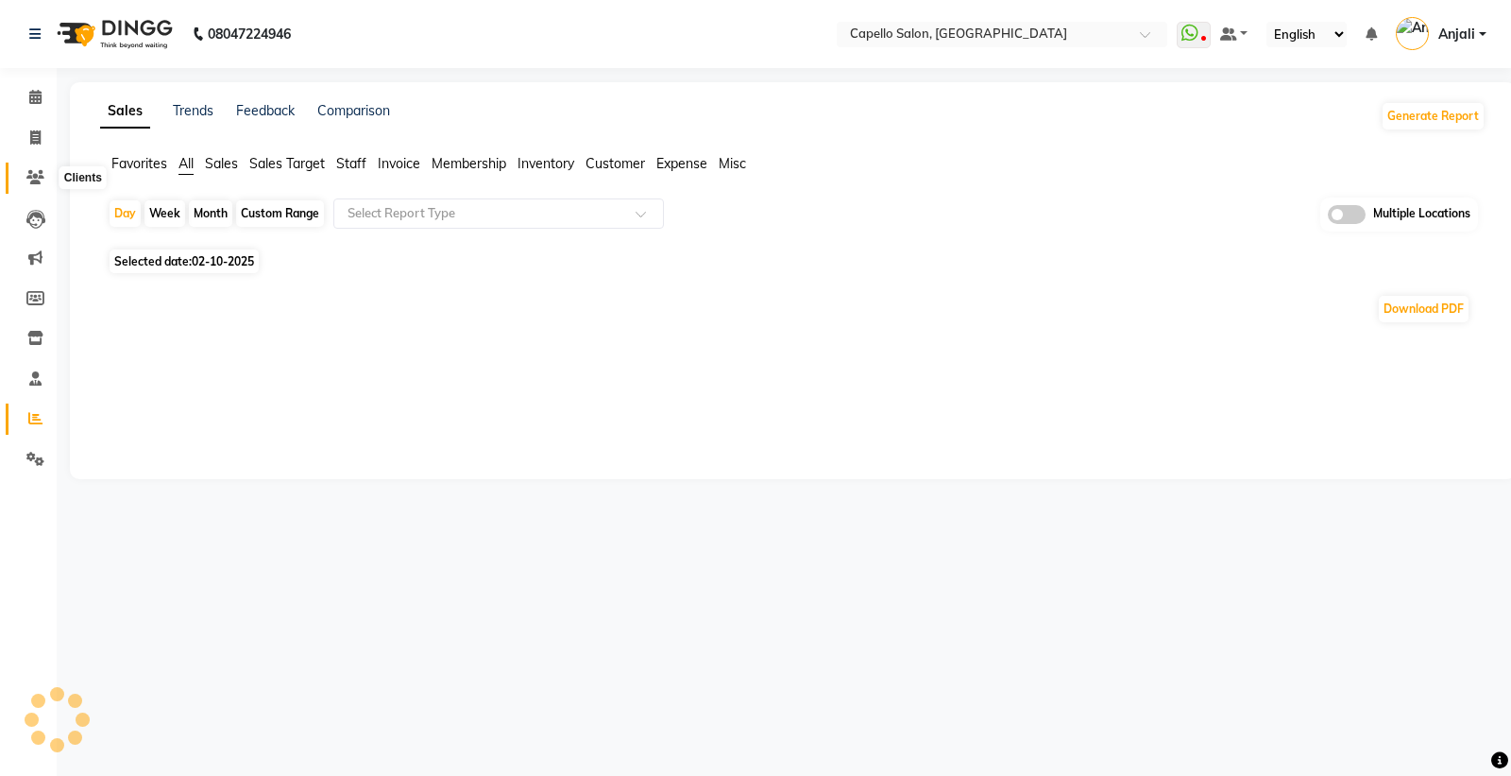
click at [30, 167] on span at bounding box center [35, 178] width 33 height 22
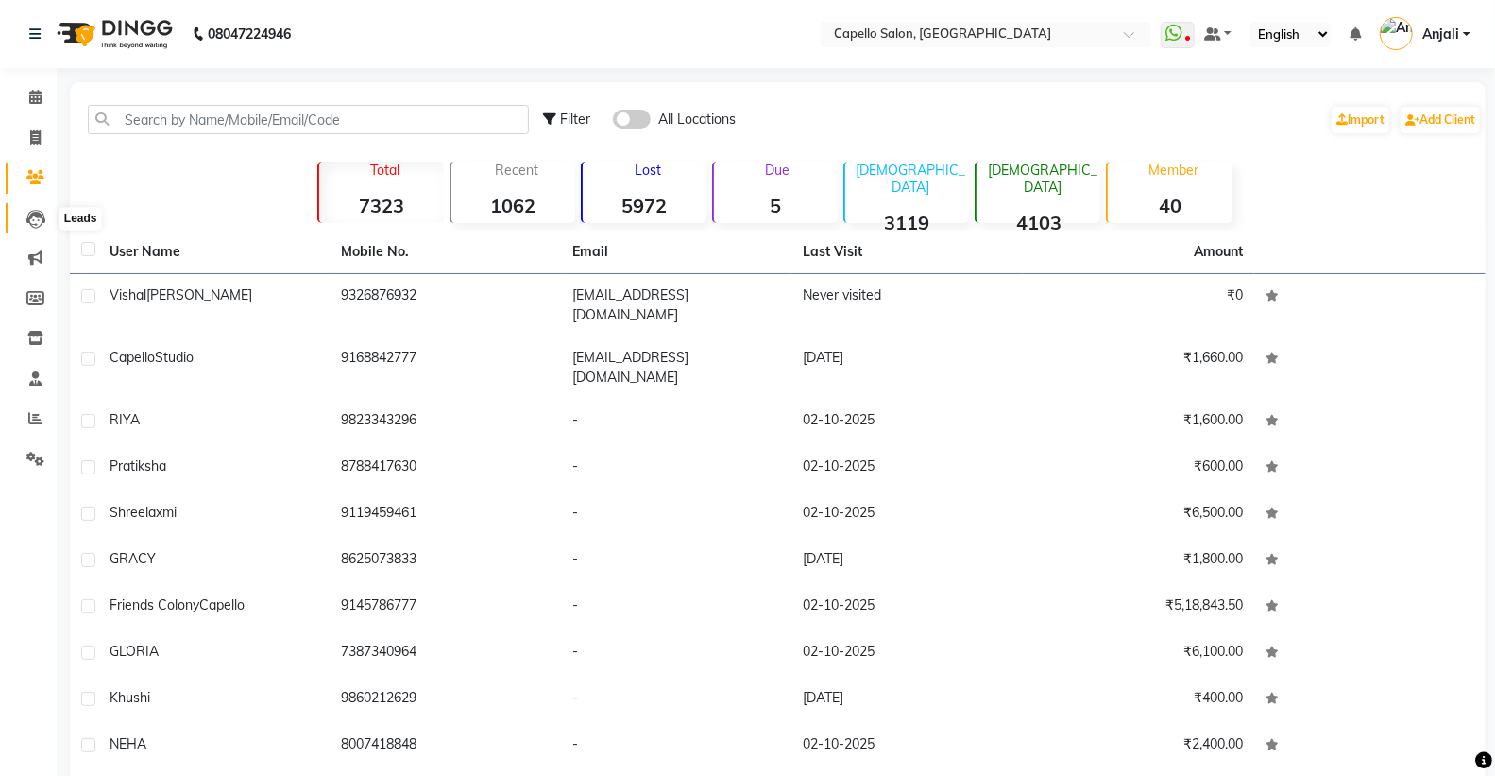
click at [29, 219] on icon at bounding box center [35, 219] width 19 height 19
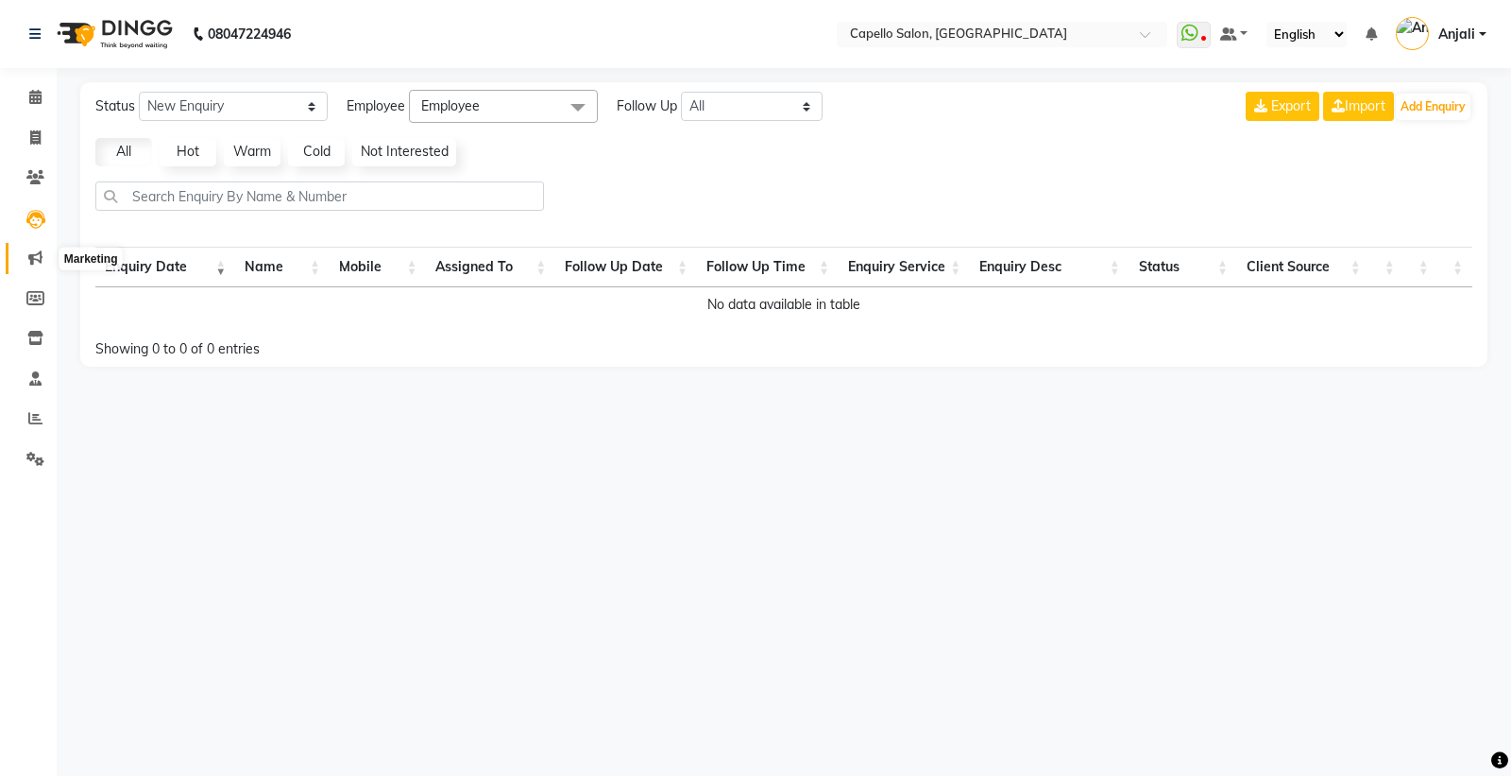
click at [28, 255] on icon at bounding box center [35, 257] width 14 height 14
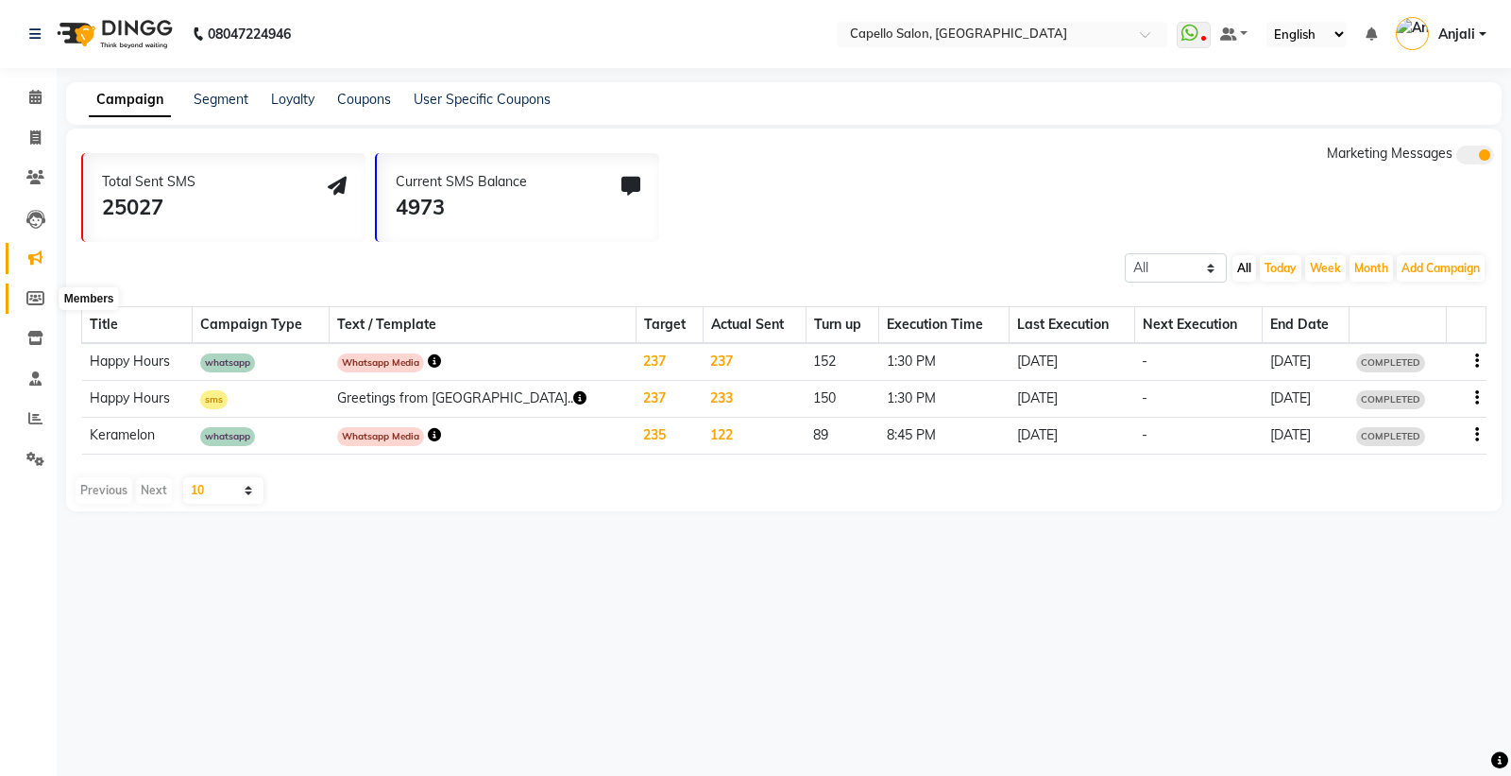
click at [34, 296] on icon at bounding box center [35, 298] width 18 height 14
select select
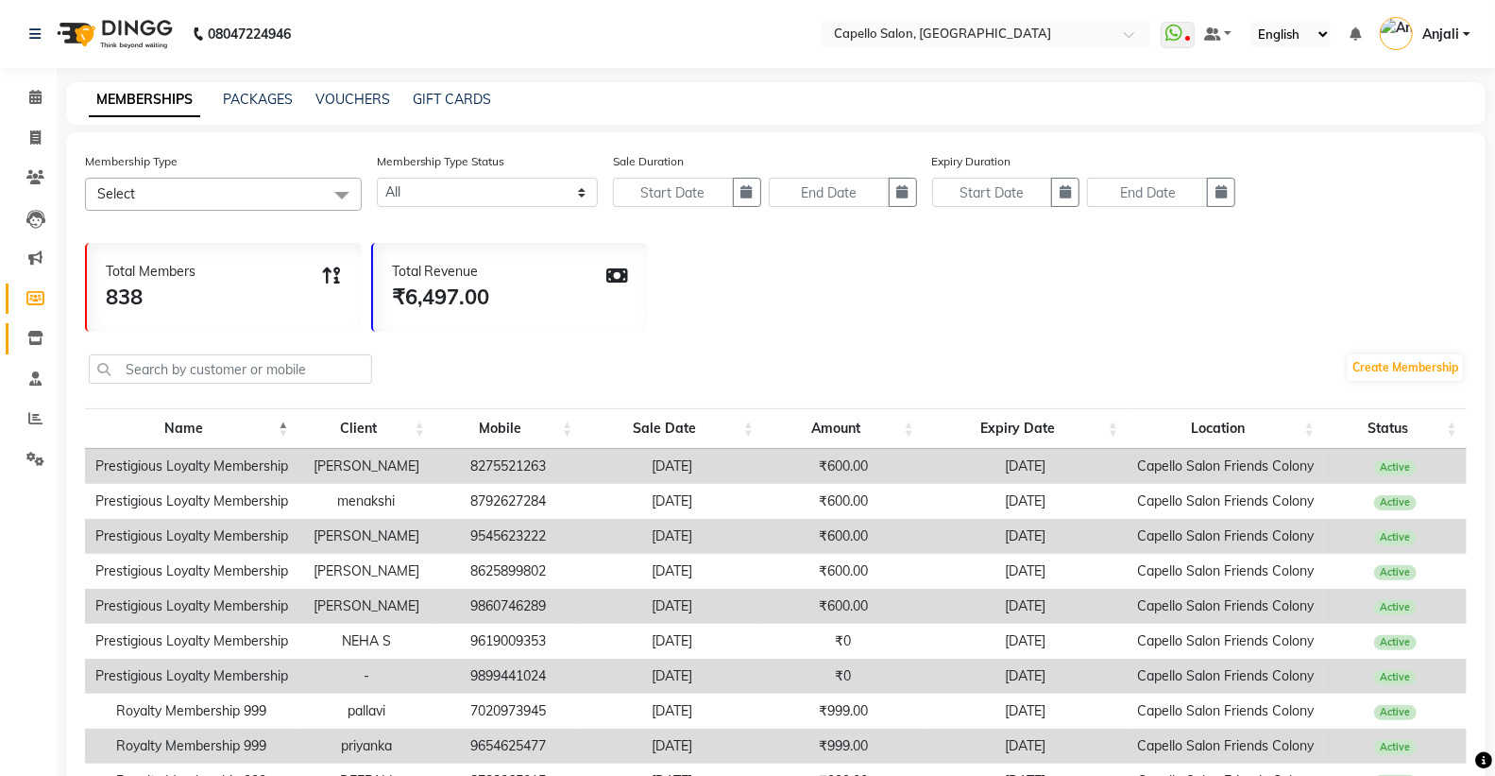
click at [34, 348] on span at bounding box center [35, 339] width 33 height 22
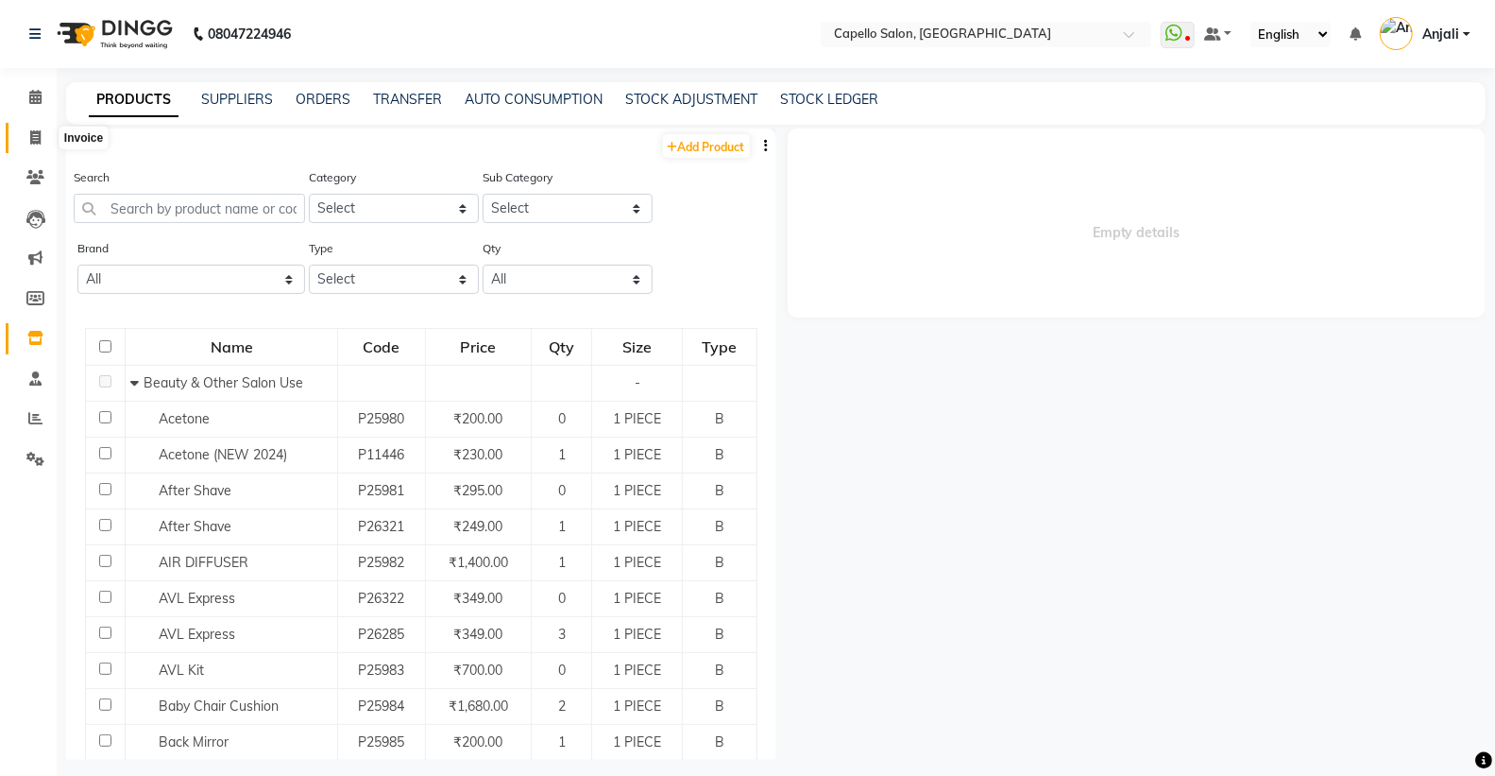
click at [30, 132] on icon at bounding box center [35, 137] width 10 height 14
select select "service"
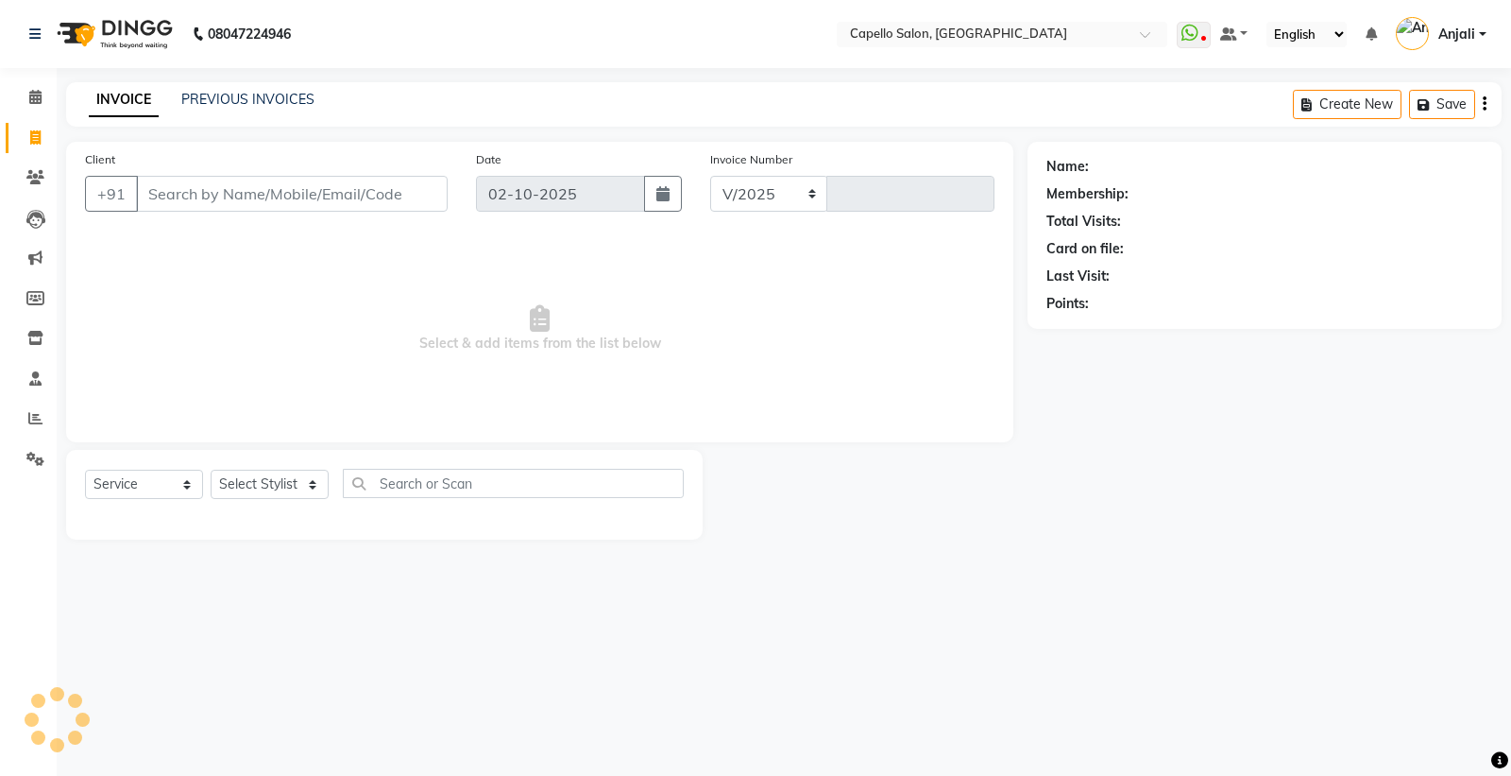
select select "3583"
type input "3291"
